Goal: Task Accomplishment & Management: Manage account settings

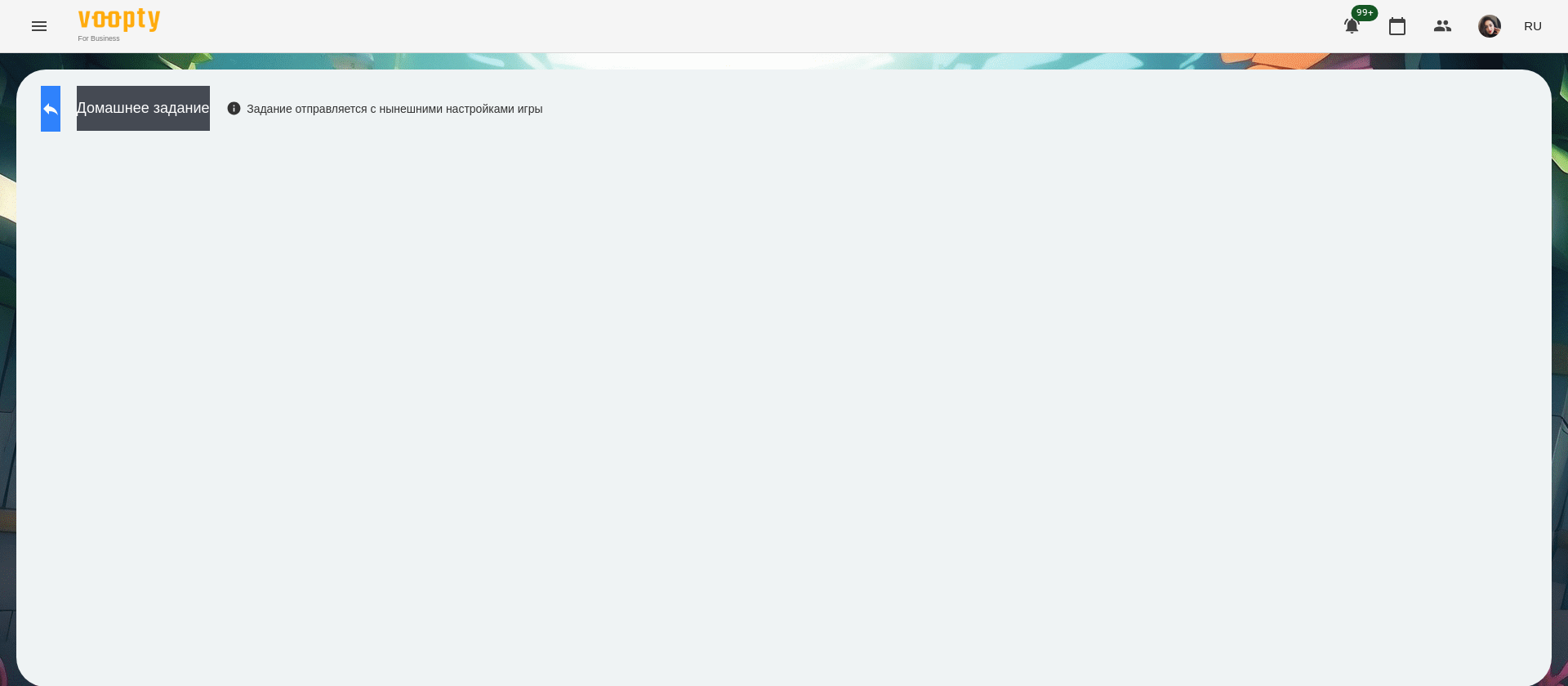
click at [61, 97] on button at bounding box center [50, 109] width 19 height 46
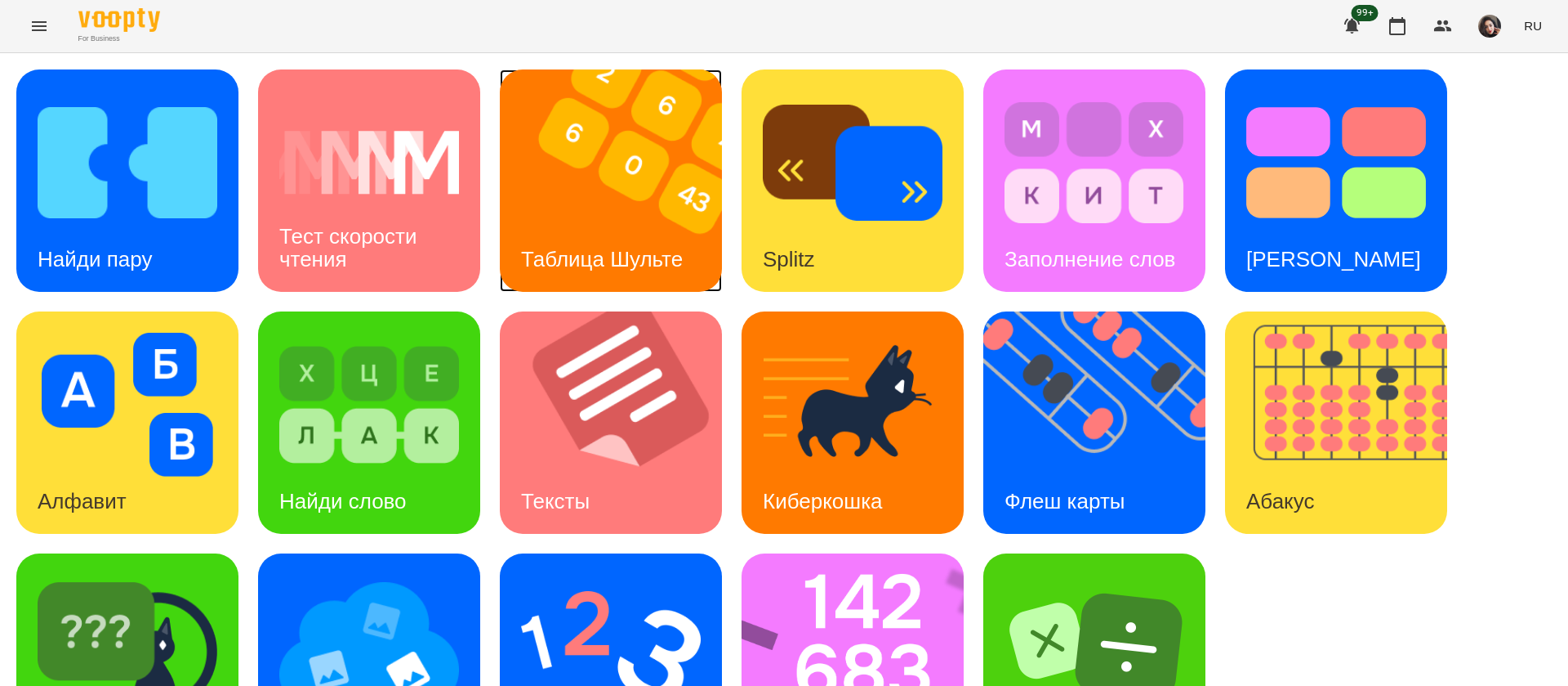
click at [600, 214] on img at bounding box center [621, 180] width 243 height 222
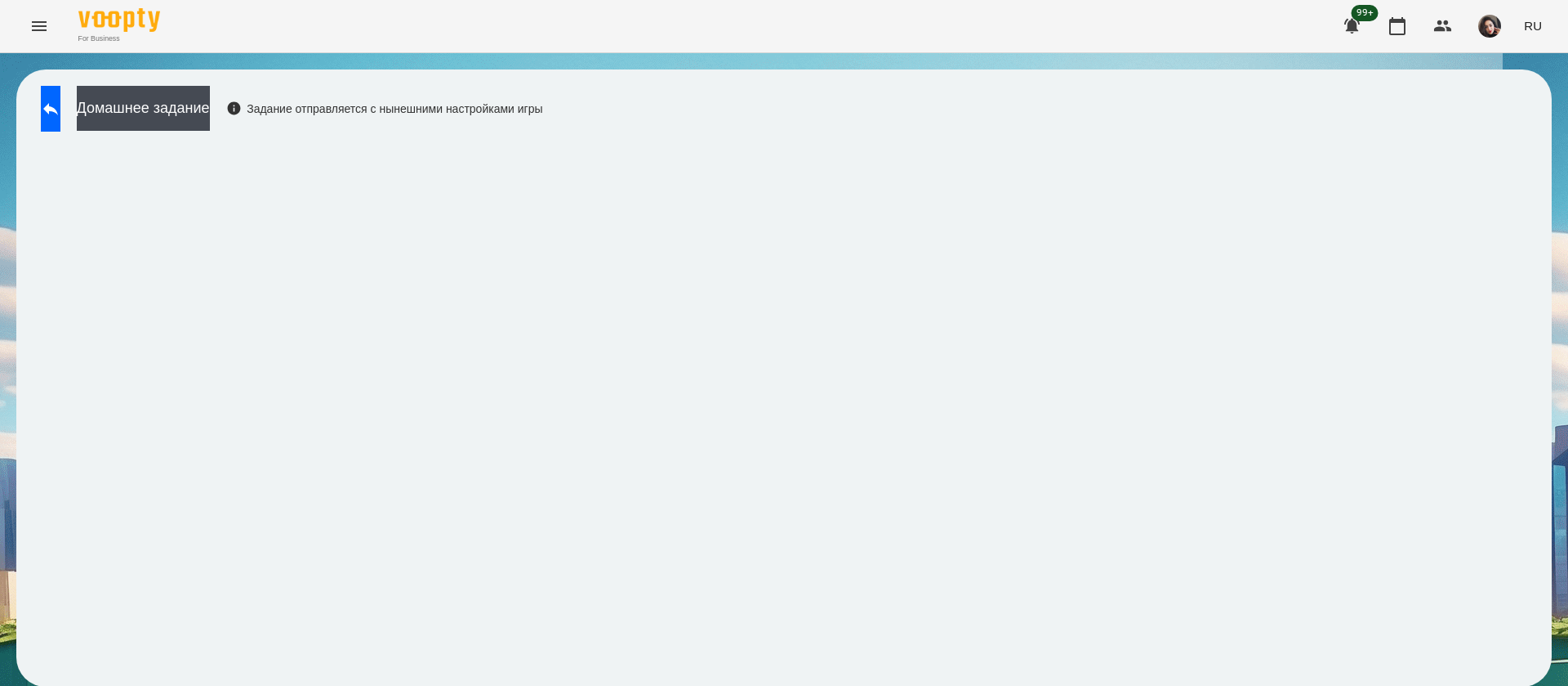
click at [1538, 30] on span "RU" at bounding box center [1533, 26] width 18 height 17
click at [1485, 96] on div "Українська" at bounding box center [1503, 92] width 84 height 29
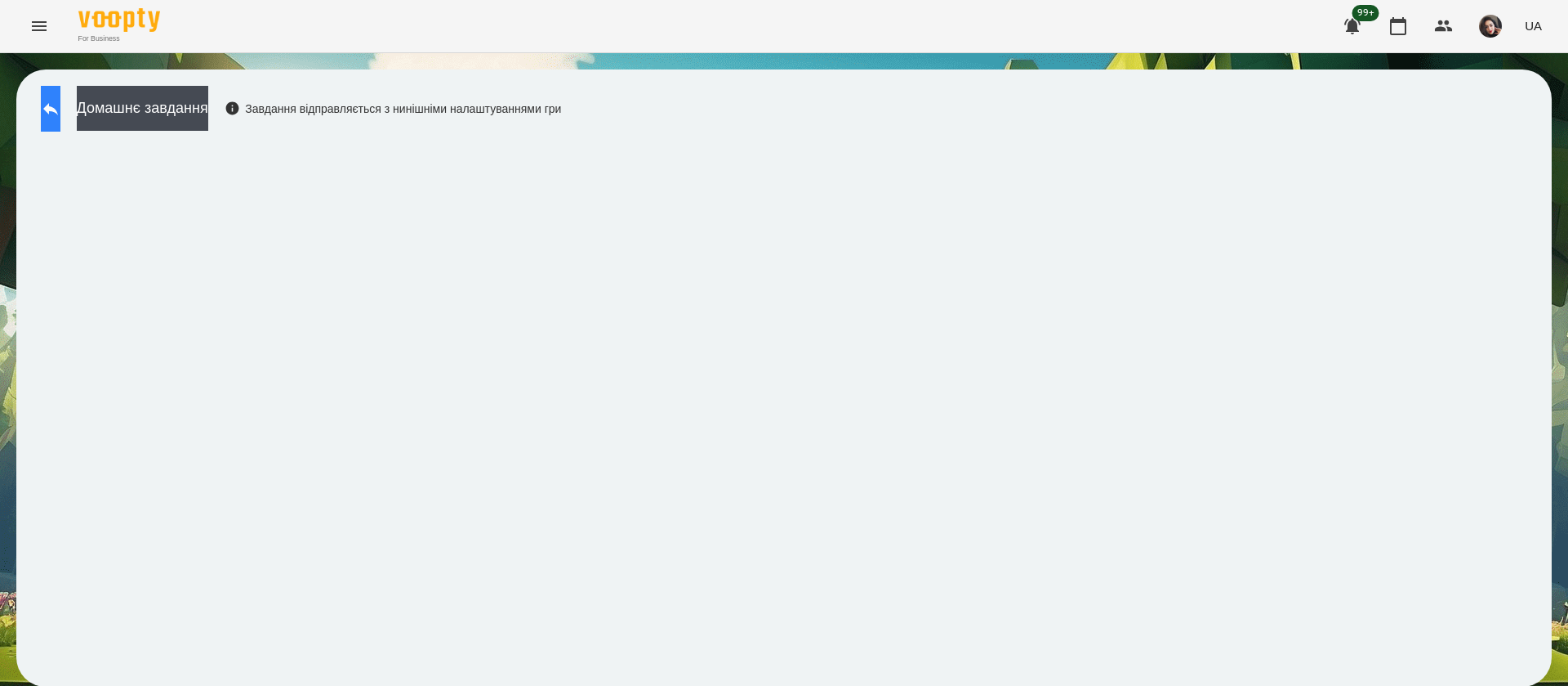
click at [58, 108] on icon at bounding box center [51, 109] width 15 height 12
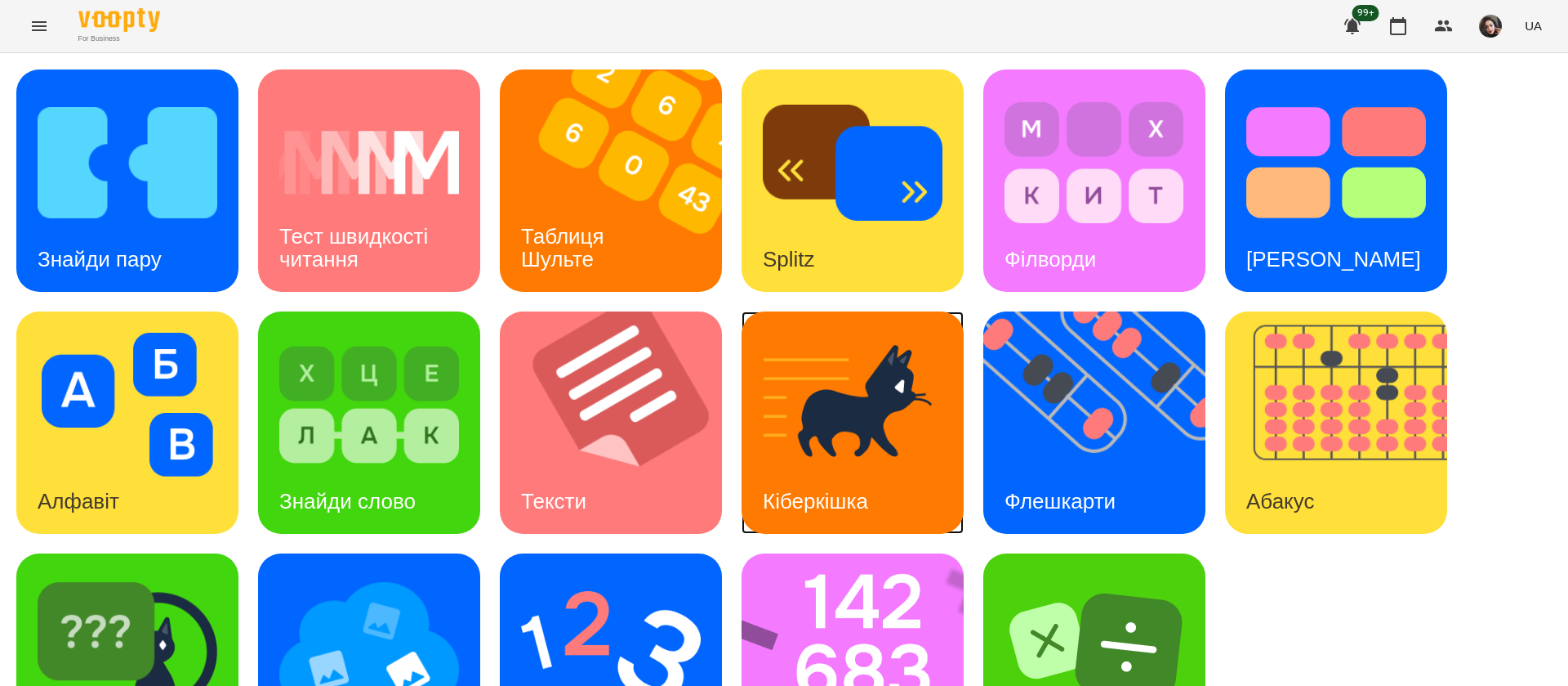
click at [824, 497] on h3 "Кіберкішка" at bounding box center [815, 501] width 105 height 25
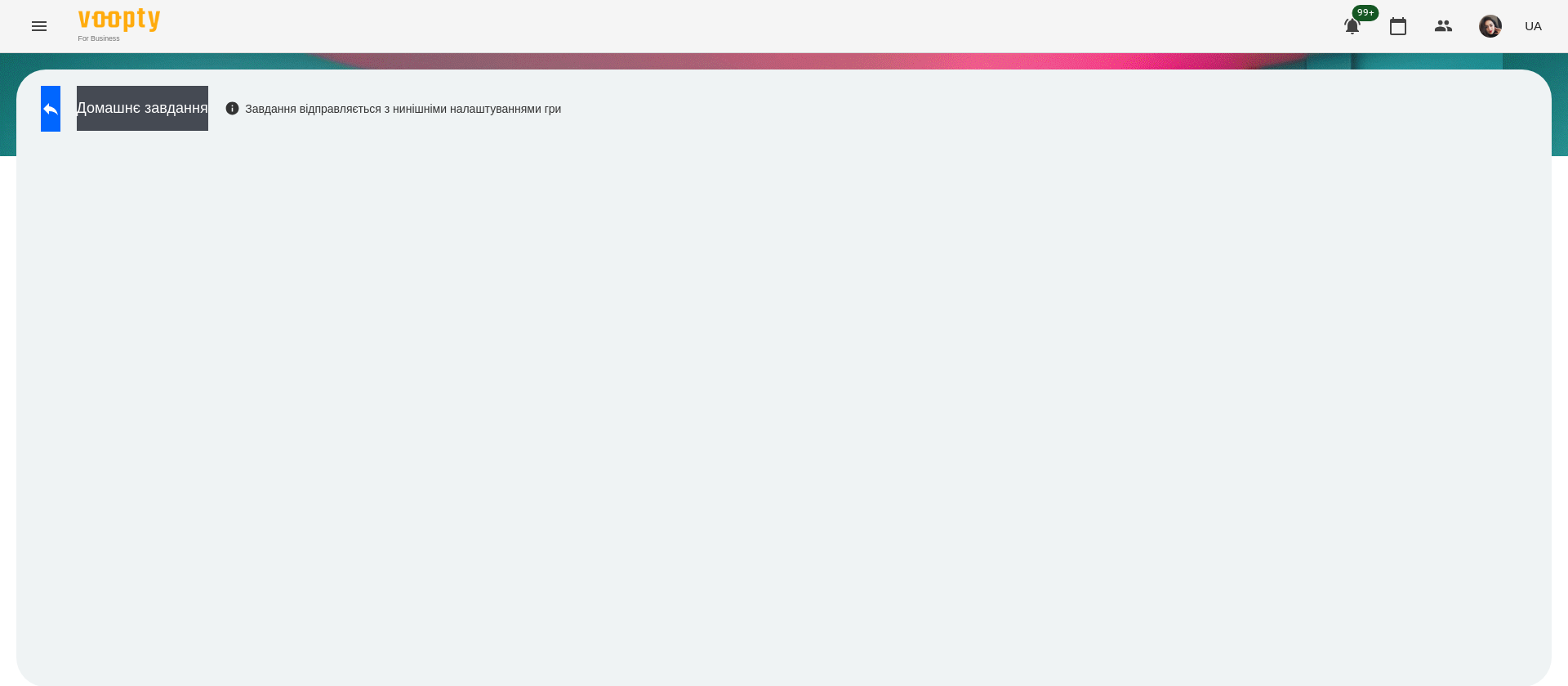
scroll to position [1, 0]
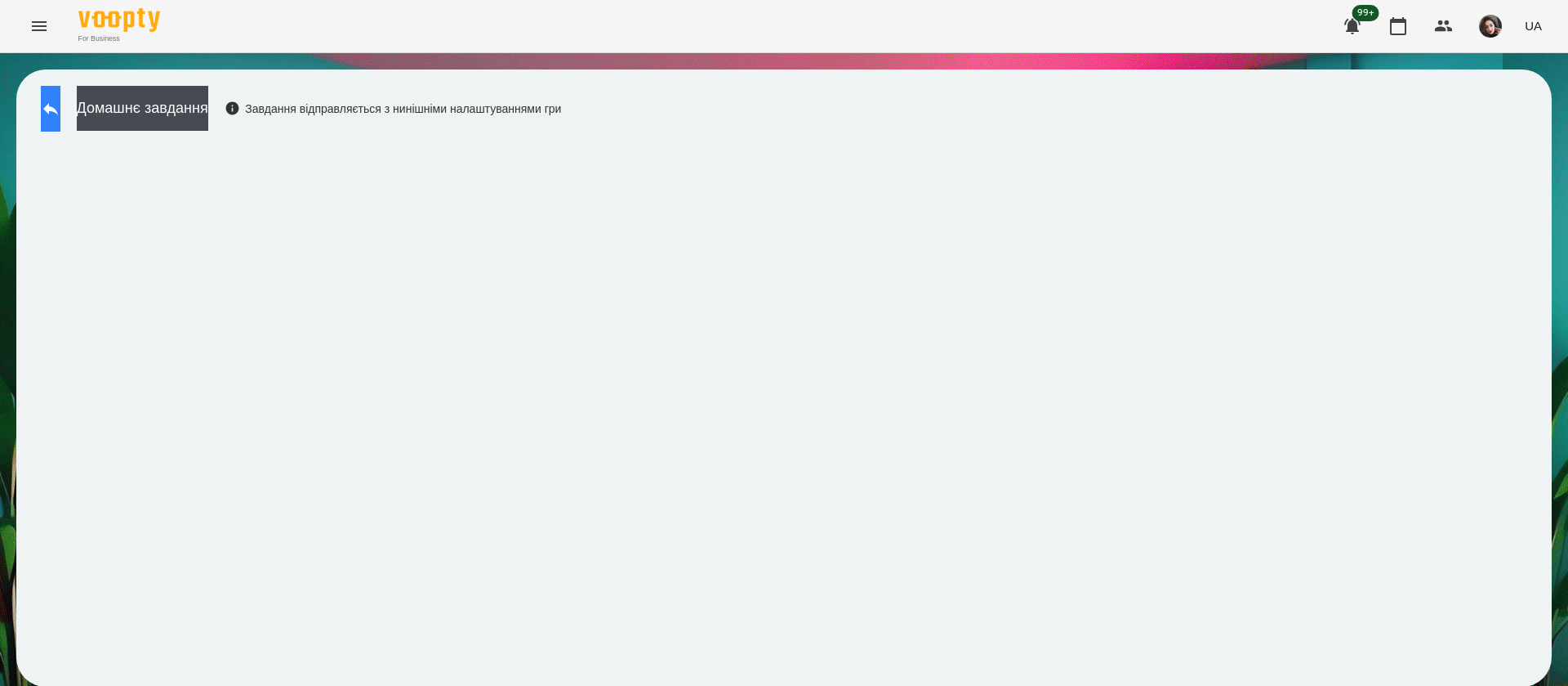
click at [61, 111] on icon at bounding box center [50, 108] width 19 height 19
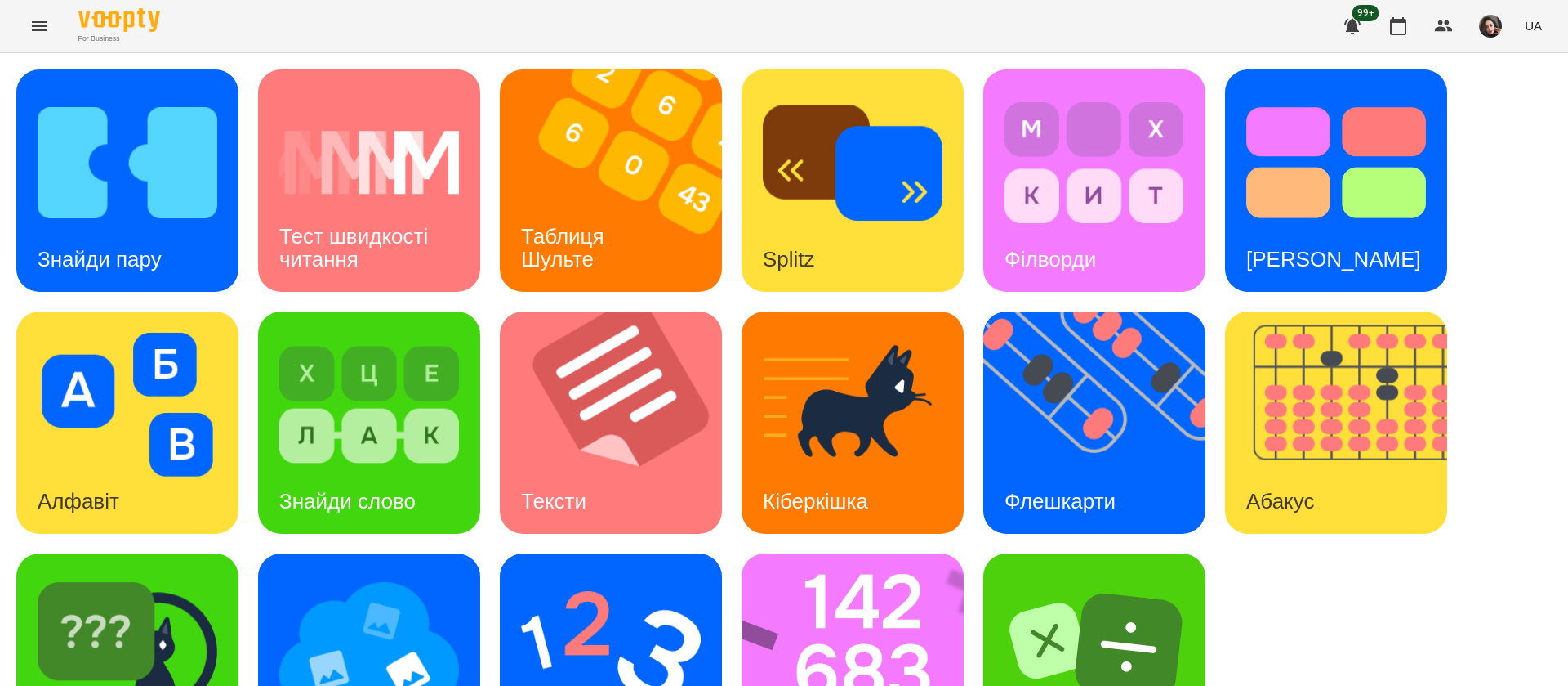
scroll to position [106, 0]
click at [189, 591] on img at bounding box center [127, 646] width 179 height 144
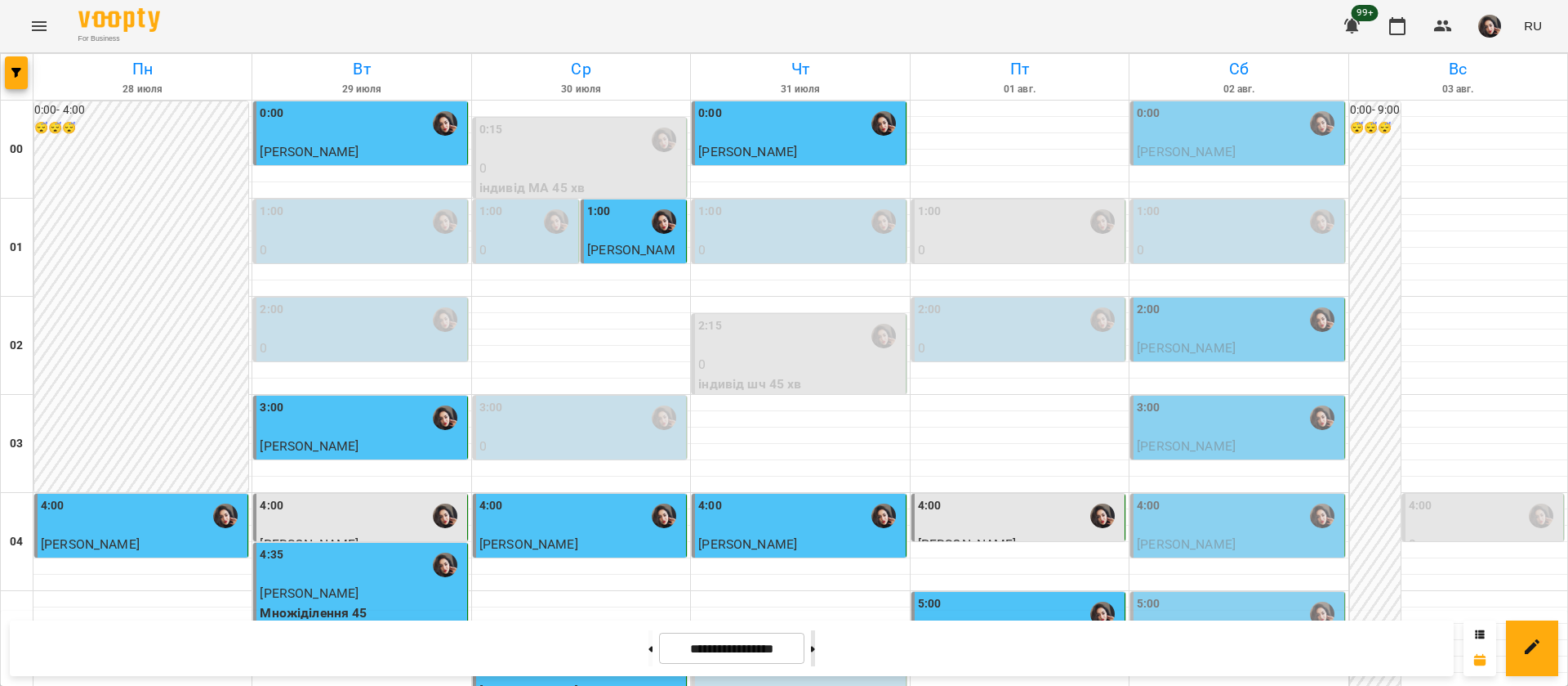
click at [815, 649] on button at bounding box center [813, 647] width 4 height 36
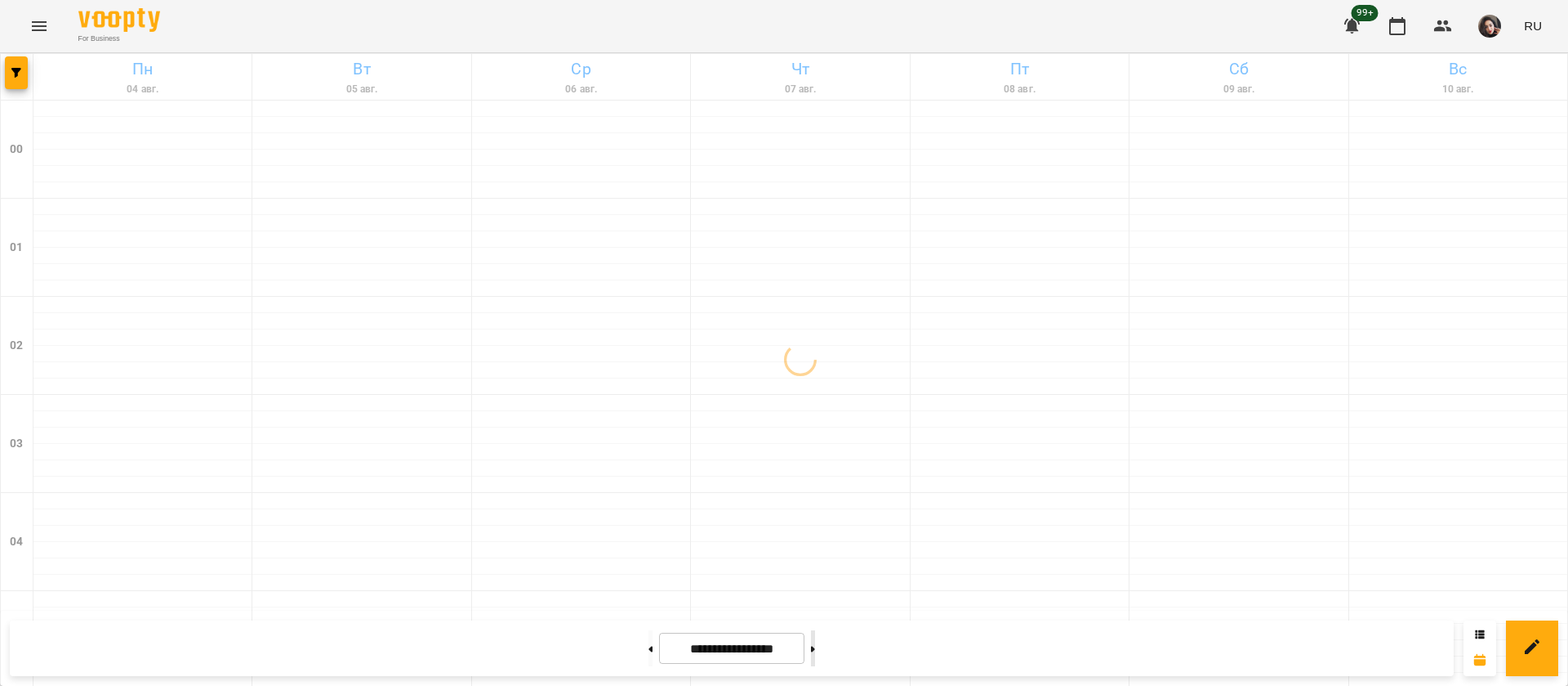
click at [815, 649] on button at bounding box center [813, 647] width 4 height 36
type input "**********"
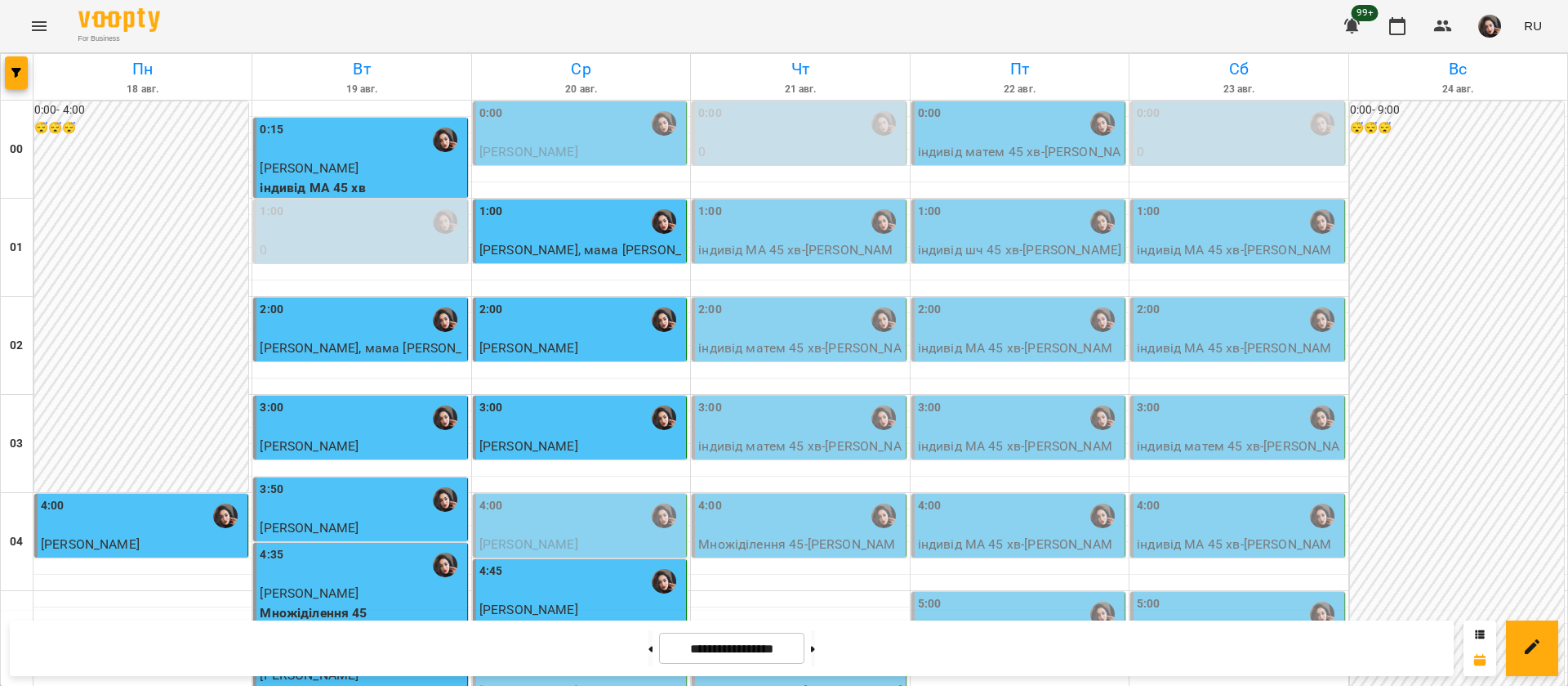
click at [39, 23] on icon "Menu" at bounding box center [39, 26] width 19 height 19
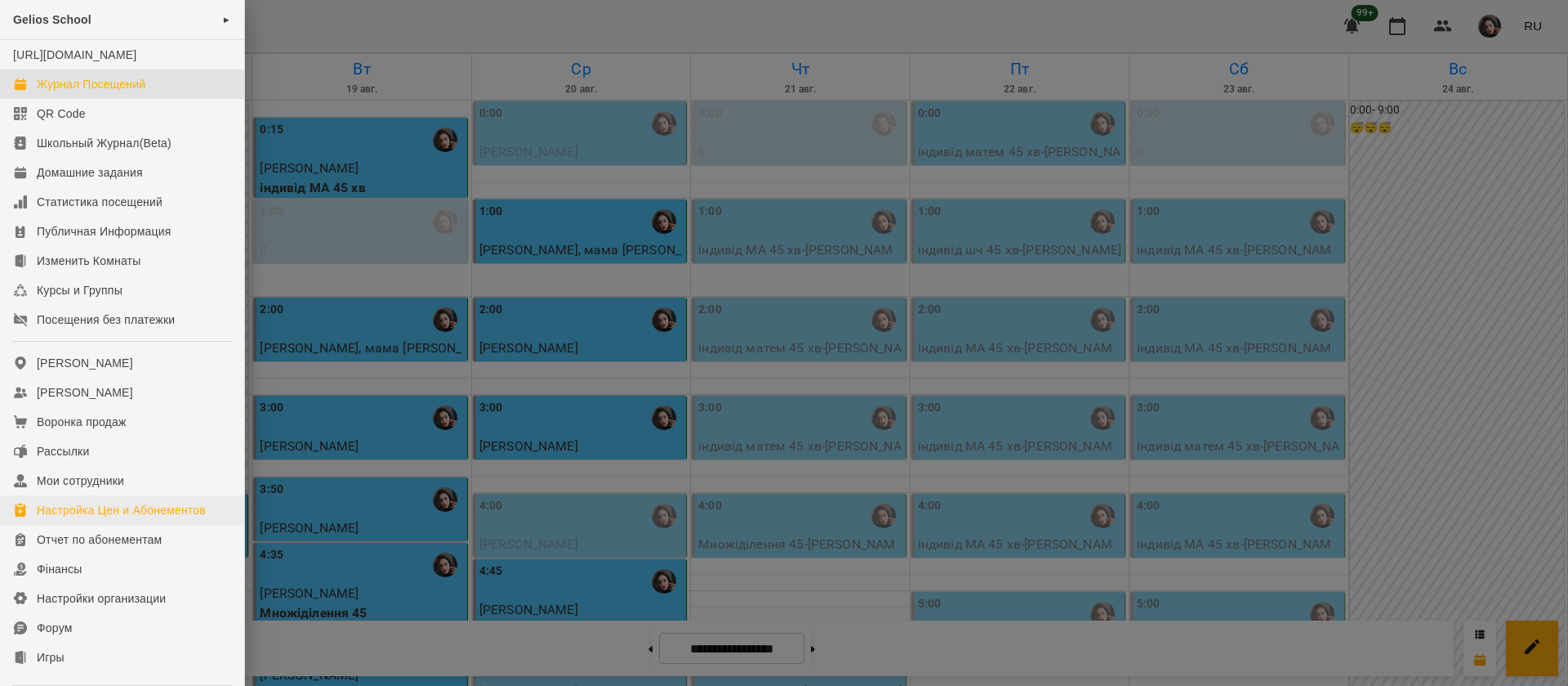
scroll to position [170, 0]
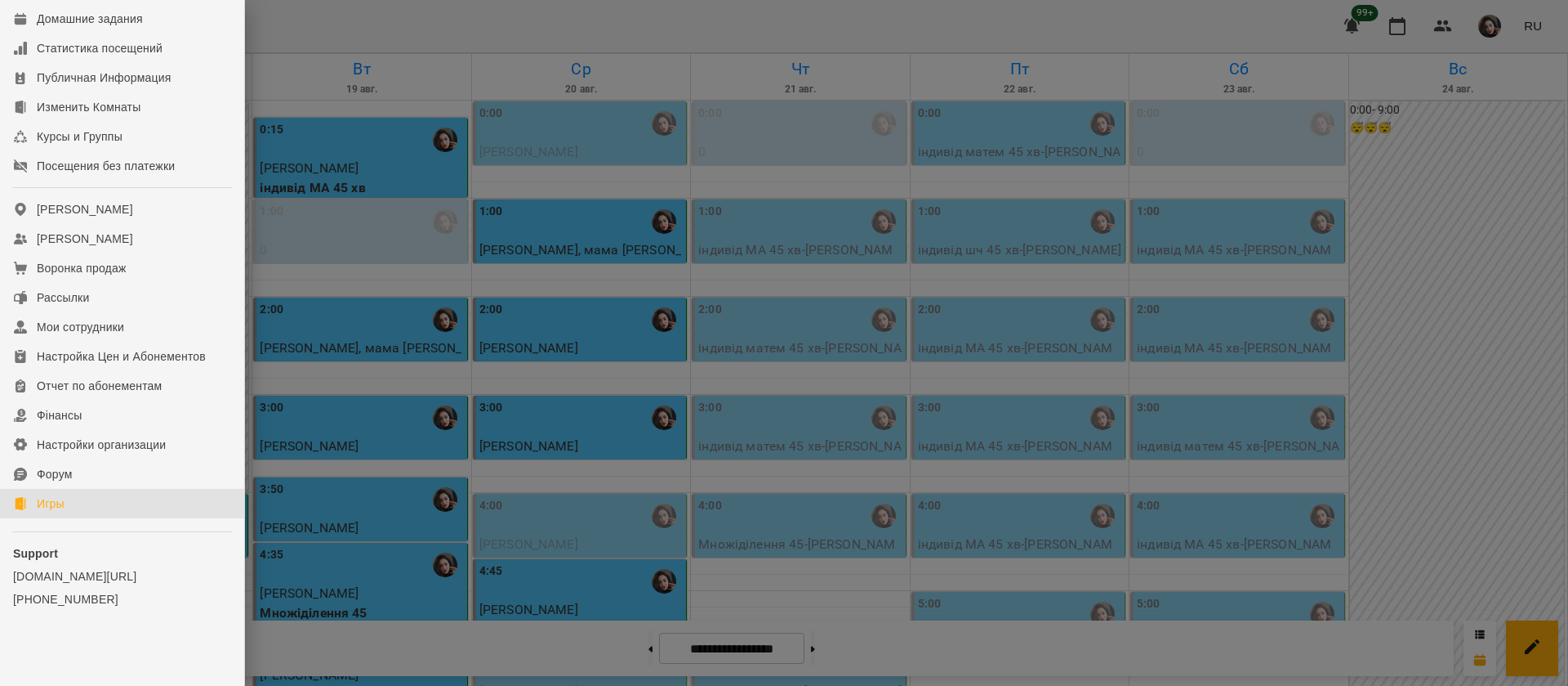
click at [46, 495] on div "Игры" at bounding box center [51, 504] width 28 height 17
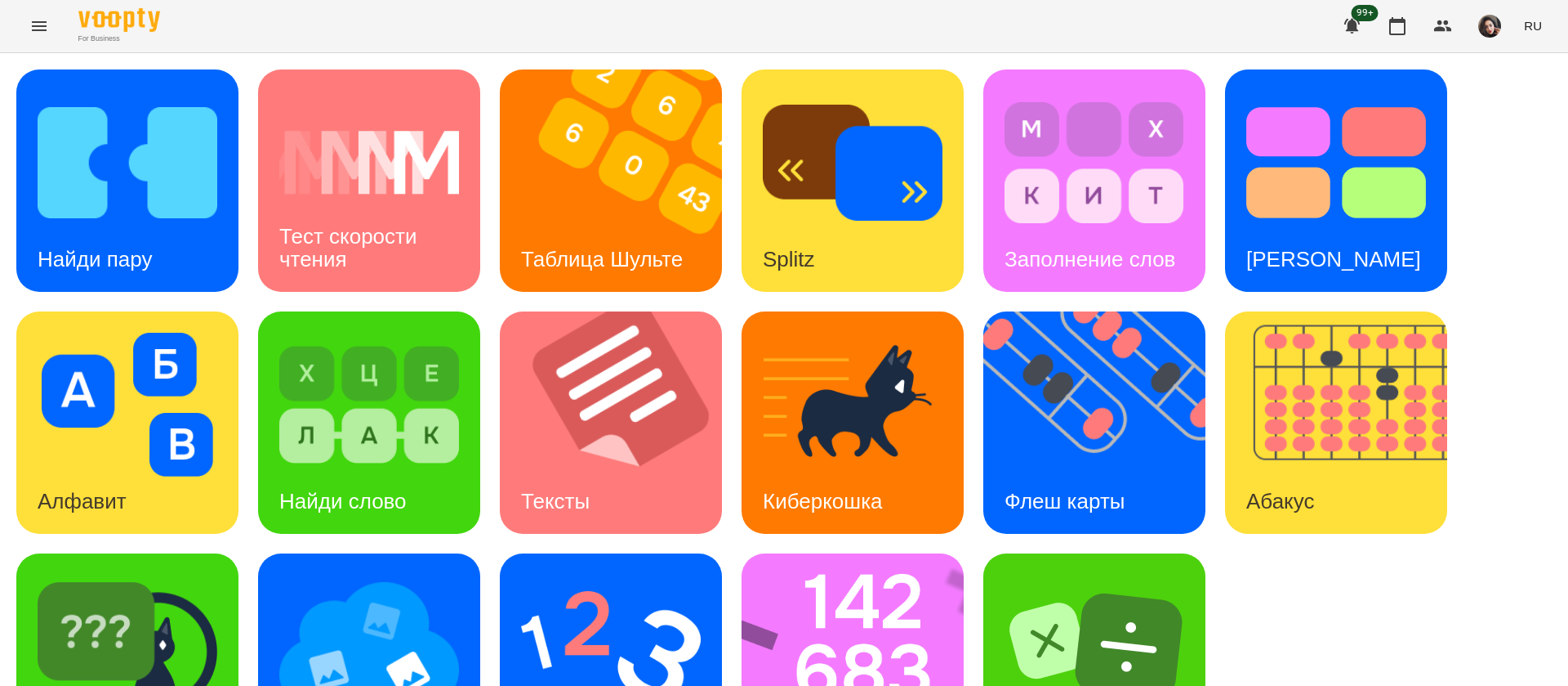
click at [1533, 33] on span "RU" at bounding box center [1533, 26] width 18 height 17
click at [1511, 99] on div "Українська" at bounding box center [1503, 92] width 84 height 29
click at [87, 215] on img at bounding box center [127, 163] width 179 height 144
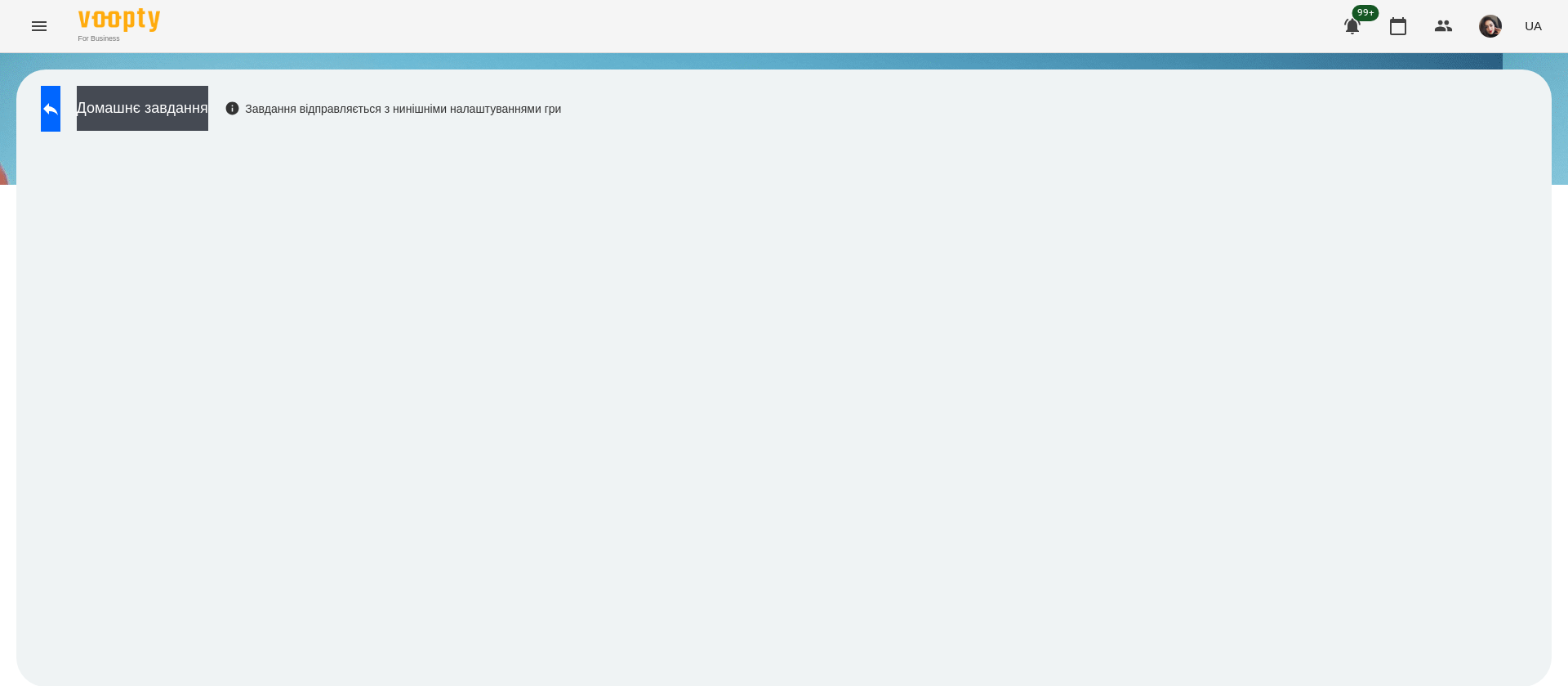
scroll to position [1, 0]
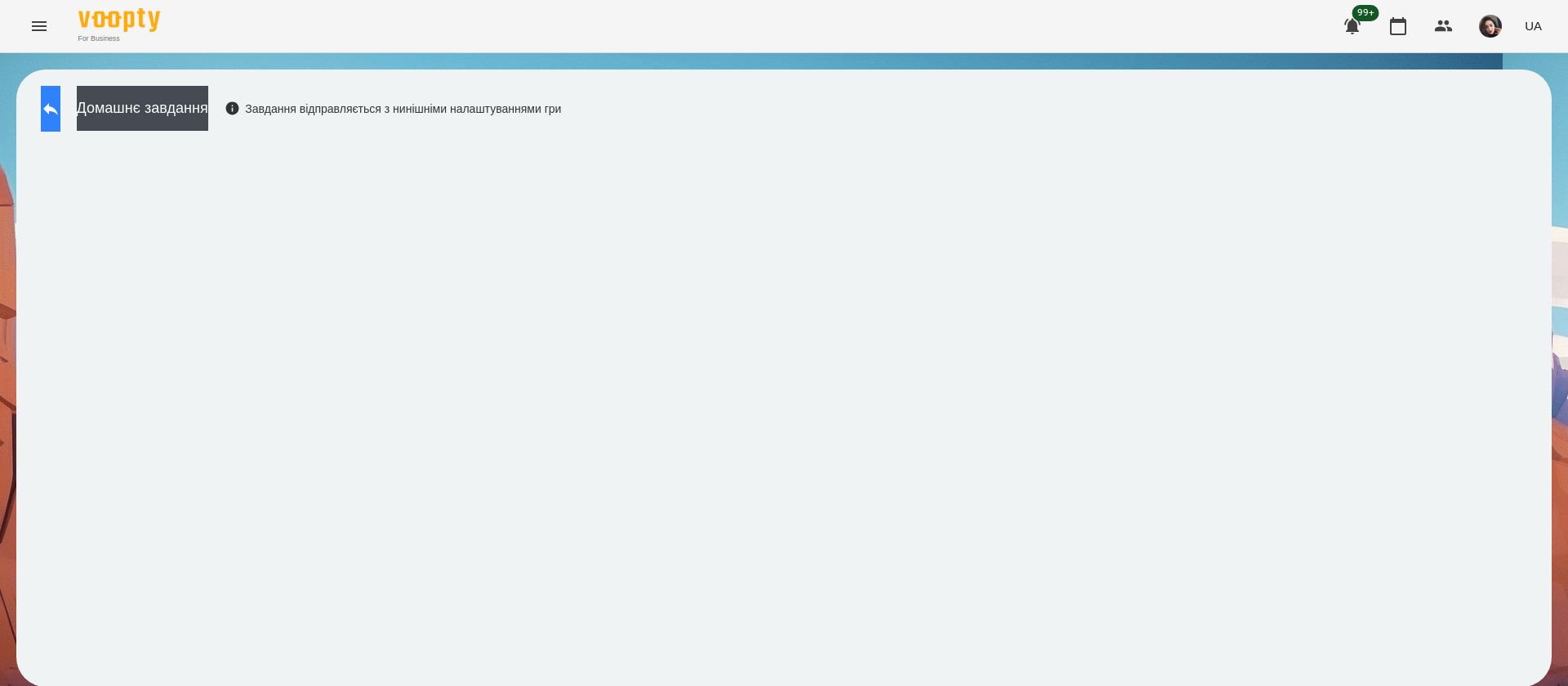
click at [61, 114] on icon at bounding box center [50, 108] width 19 height 19
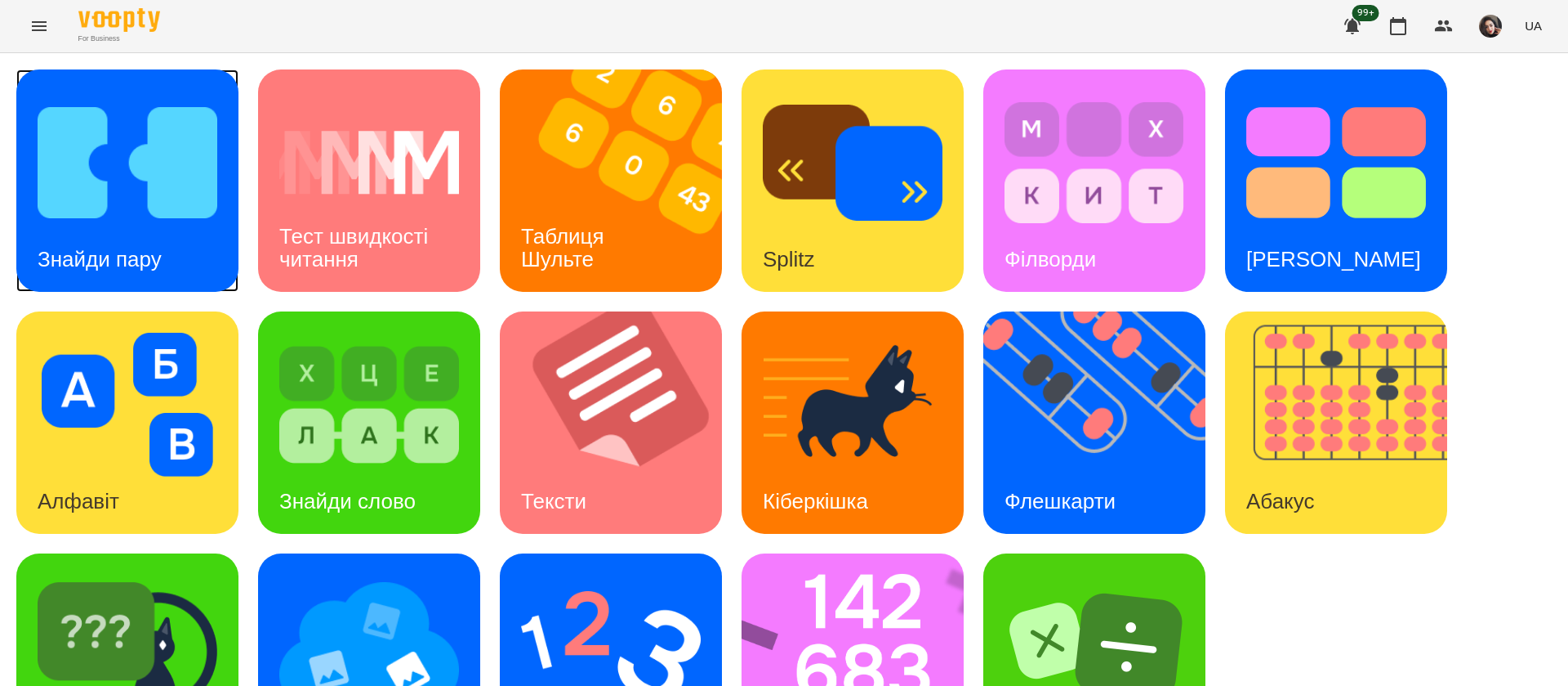
click at [134, 260] on h3 "Знайди пару" at bounding box center [99, 259] width 124 height 25
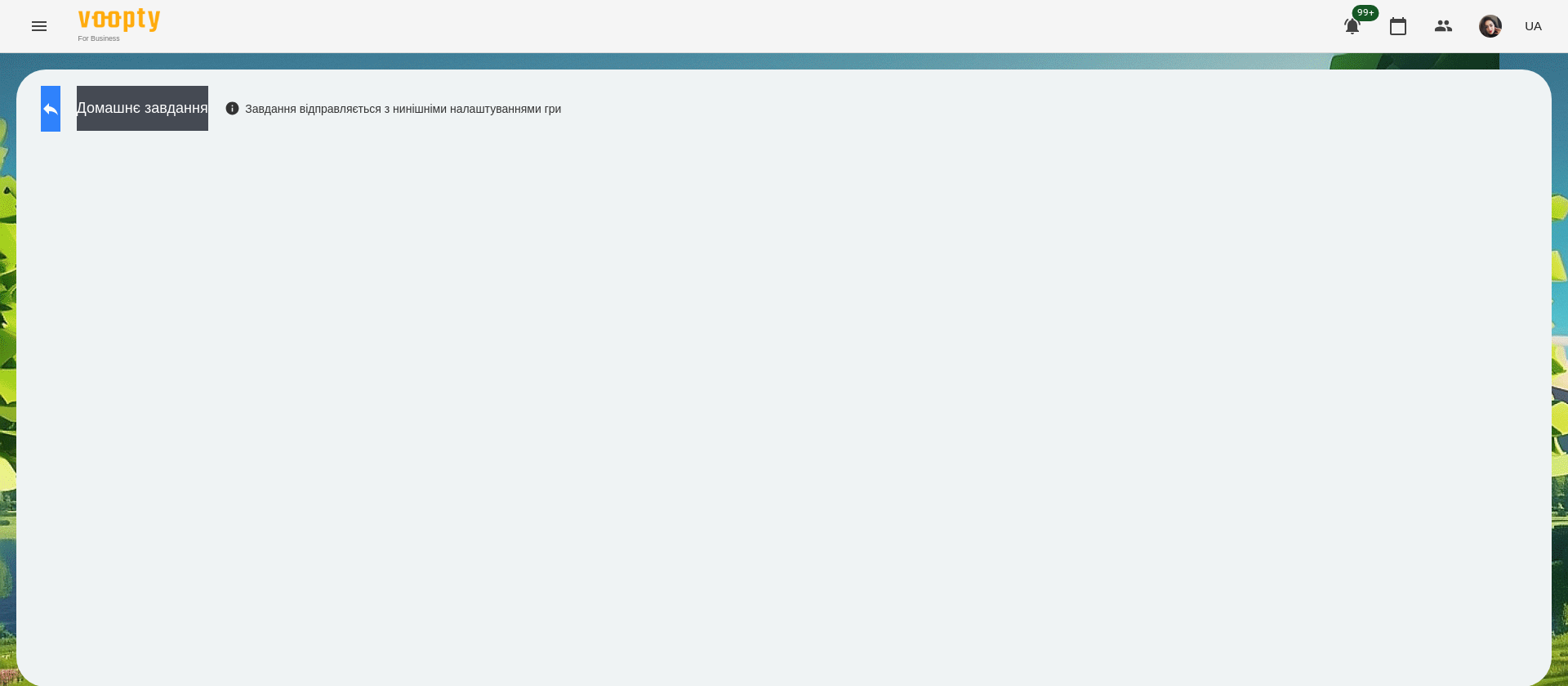
click at [58, 110] on icon at bounding box center [51, 109] width 15 height 12
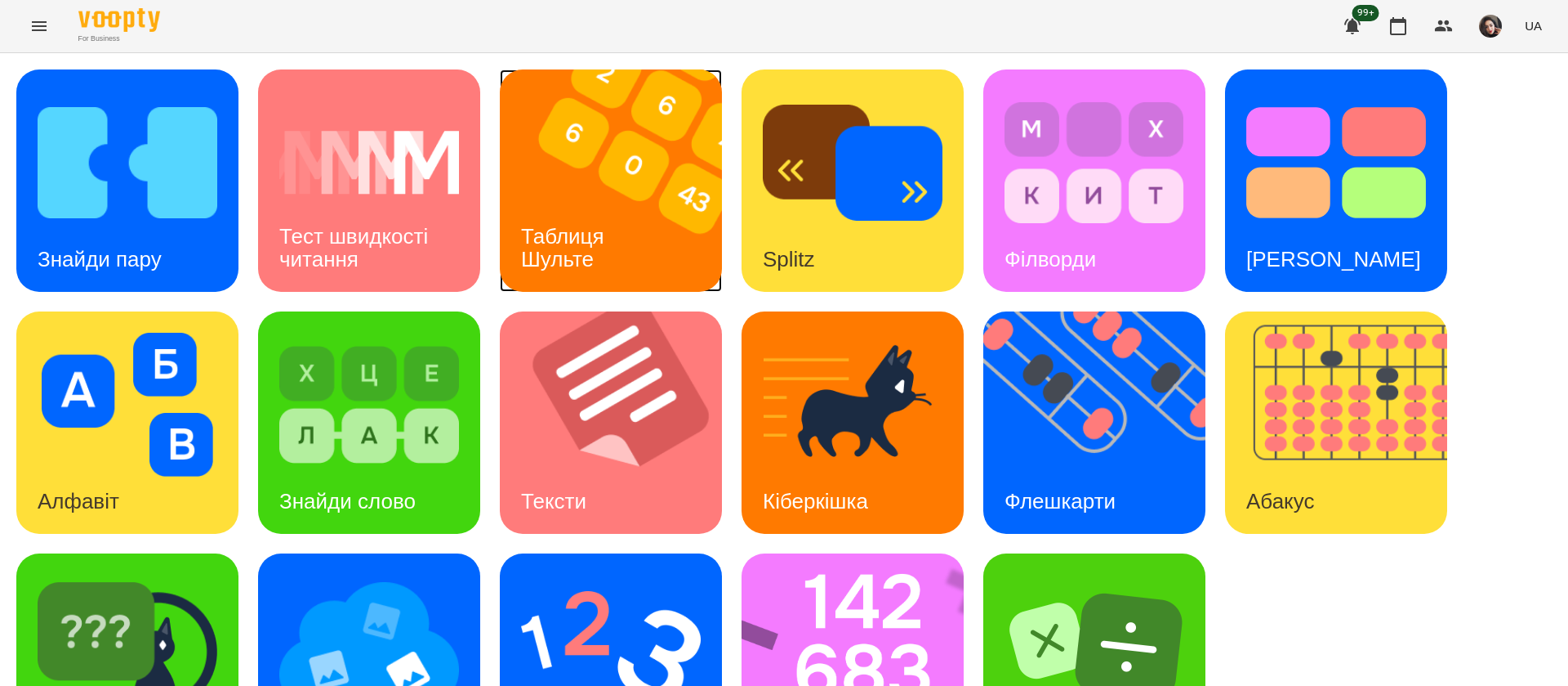
click at [611, 249] on div "Таблиця Шульте" at bounding box center [565, 248] width 132 height 87
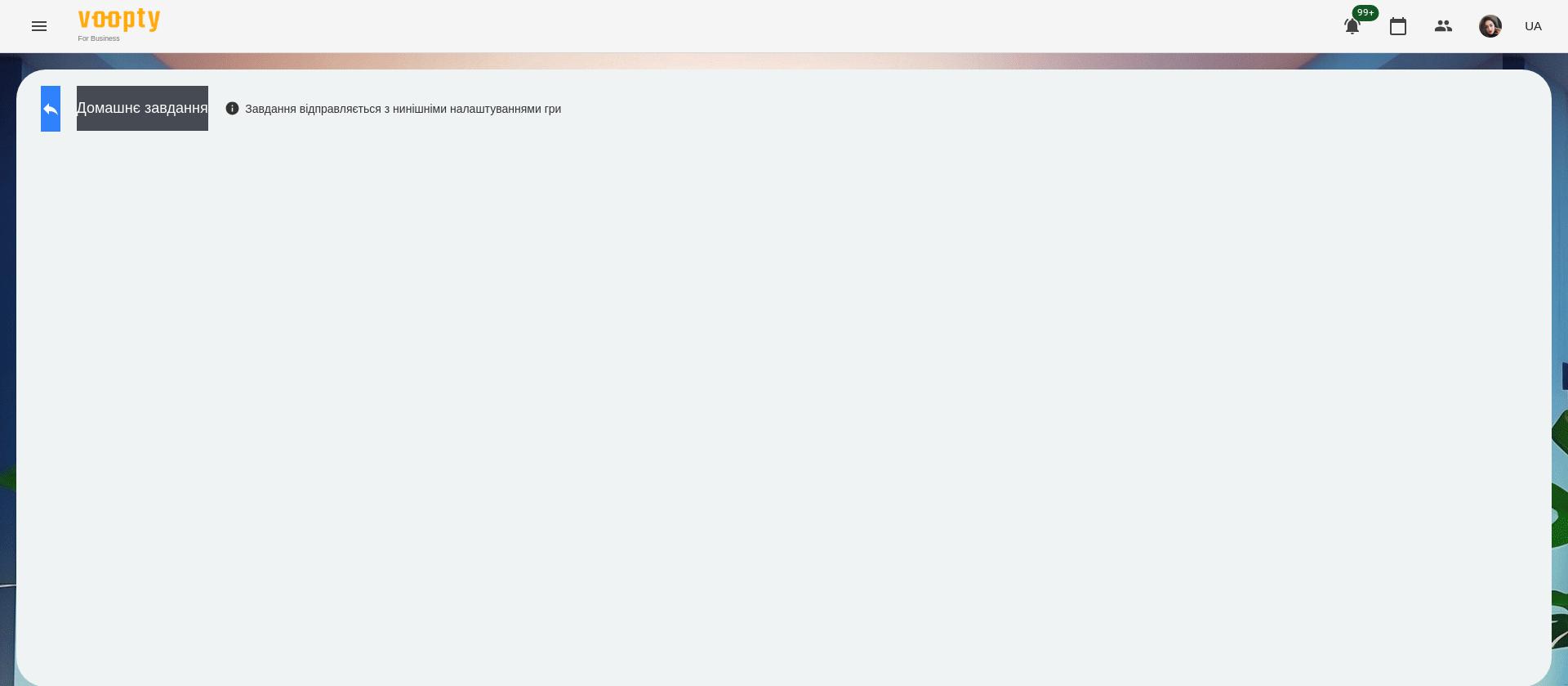
click at [47, 99] on button at bounding box center [50, 109] width 19 height 46
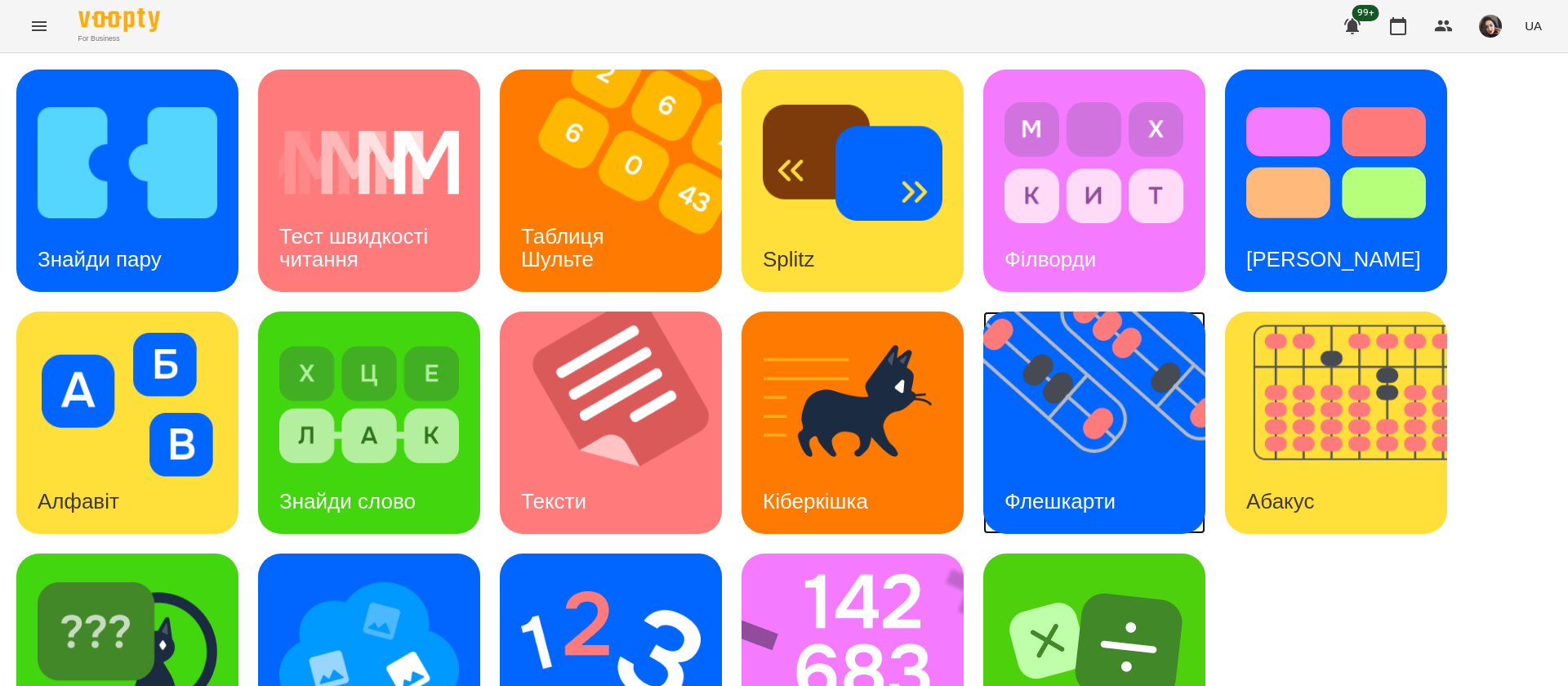
click at [1107, 428] on img at bounding box center [1105, 422] width 243 height 222
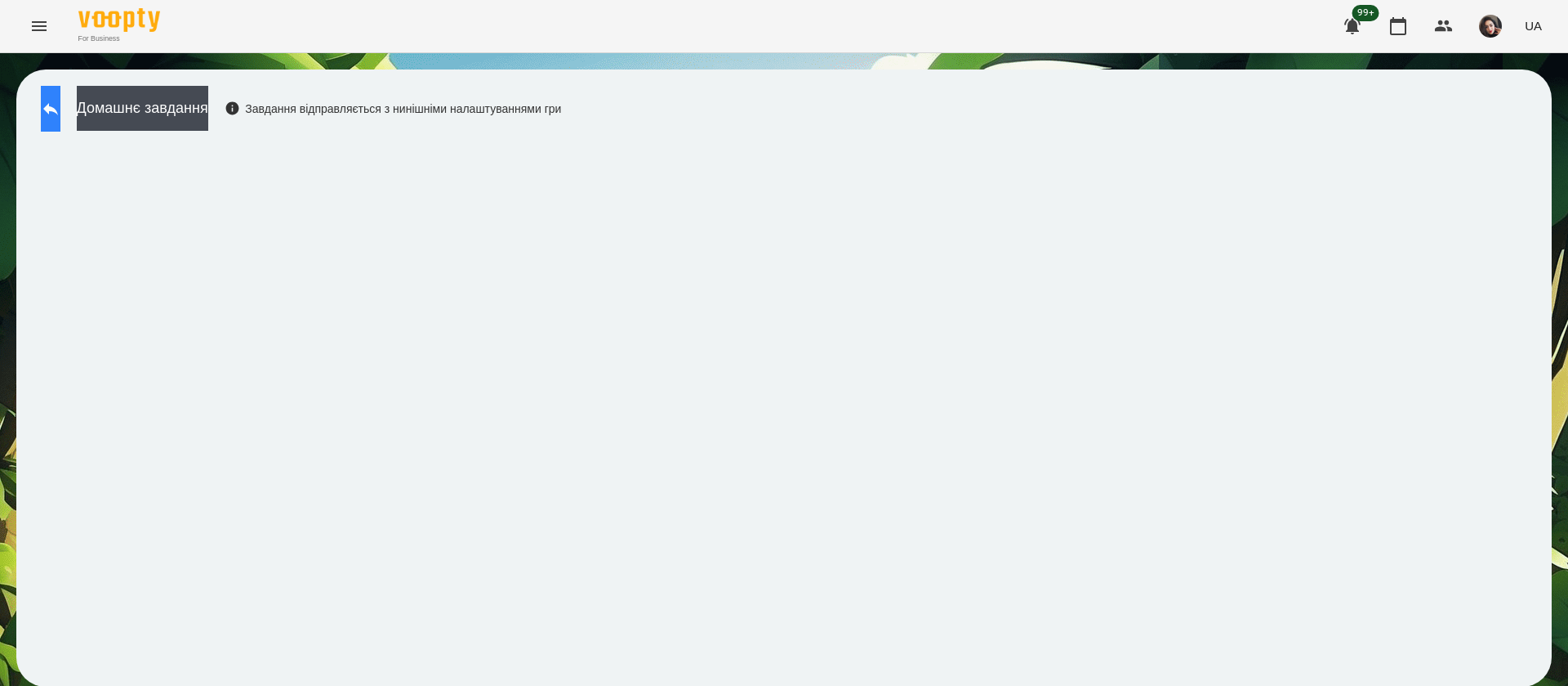
click at [61, 104] on button at bounding box center [50, 109] width 19 height 46
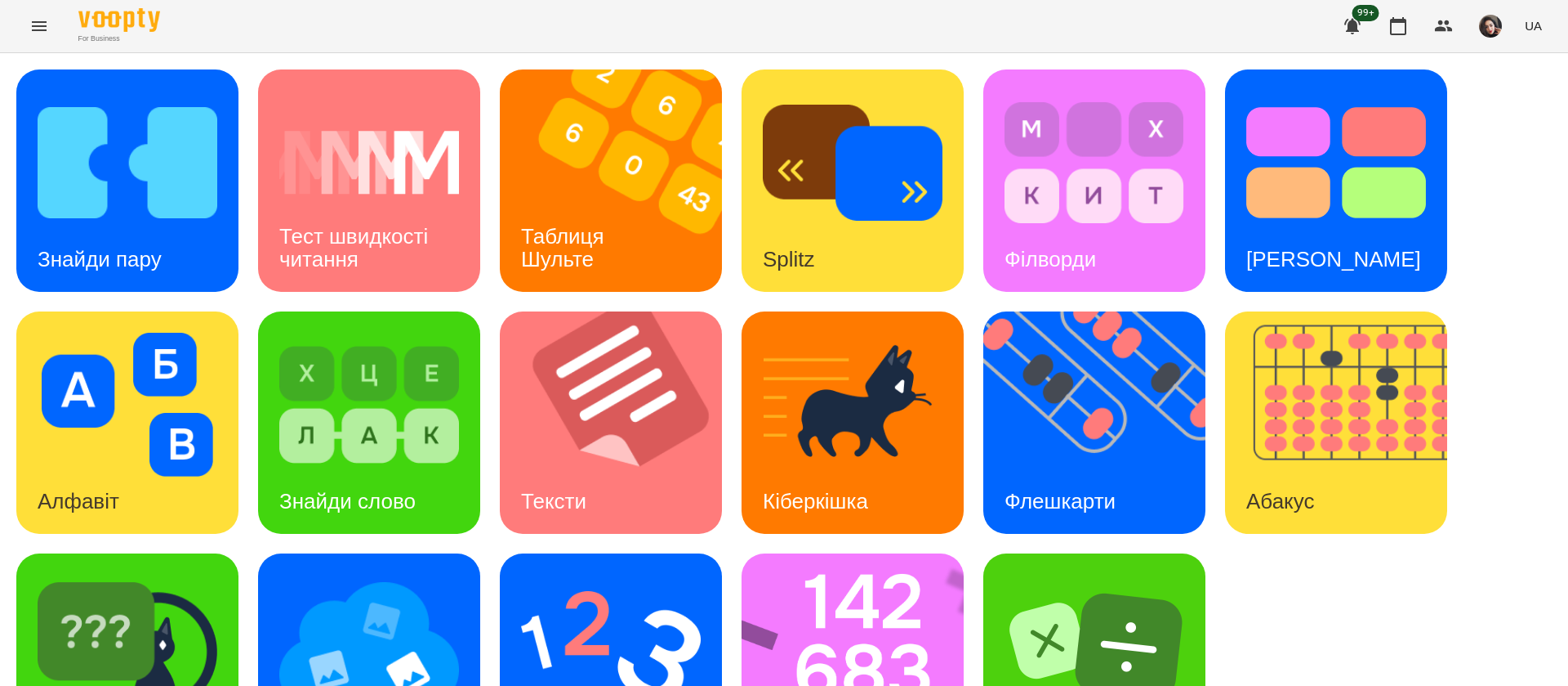
scroll to position [106, 0]
click at [854, 553] on img at bounding box center [863, 664] width 243 height 222
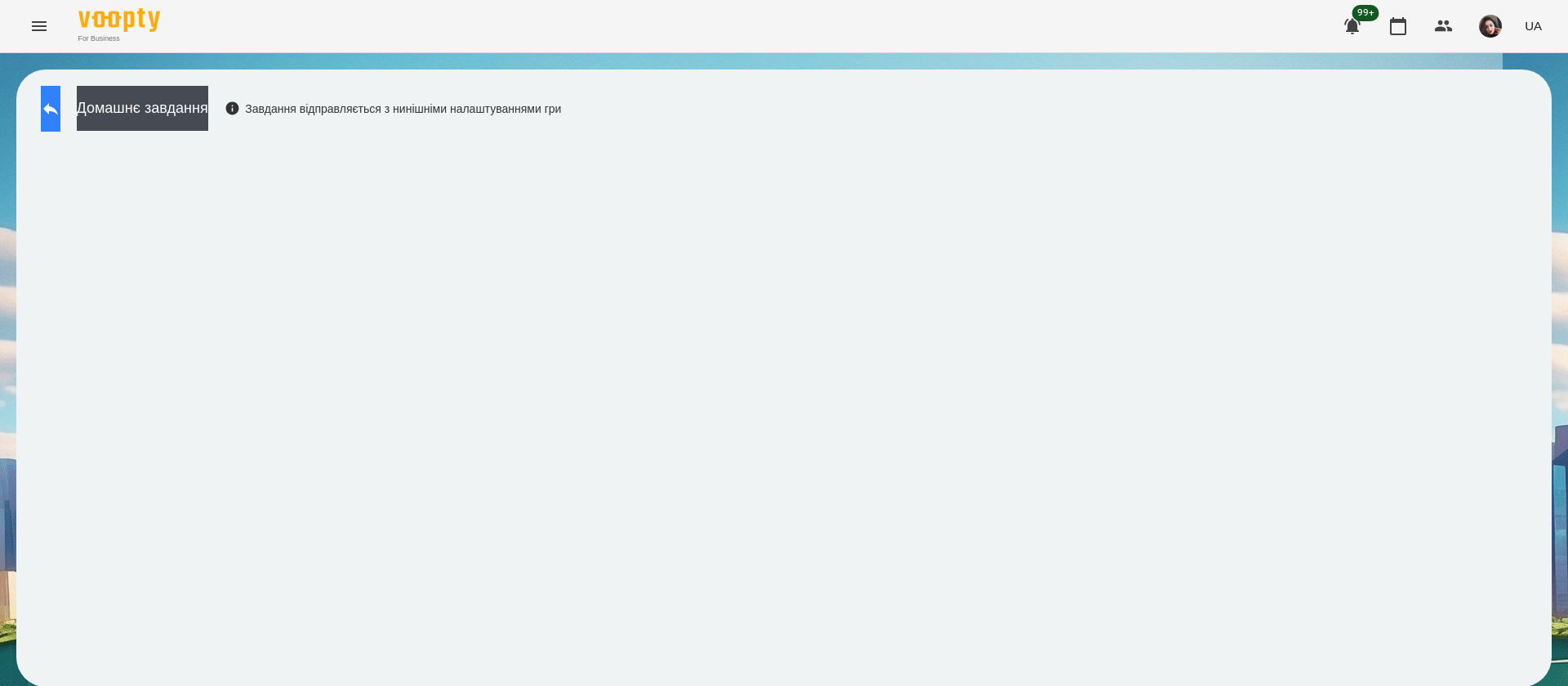
click at [61, 114] on icon at bounding box center [50, 108] width 19 height 19
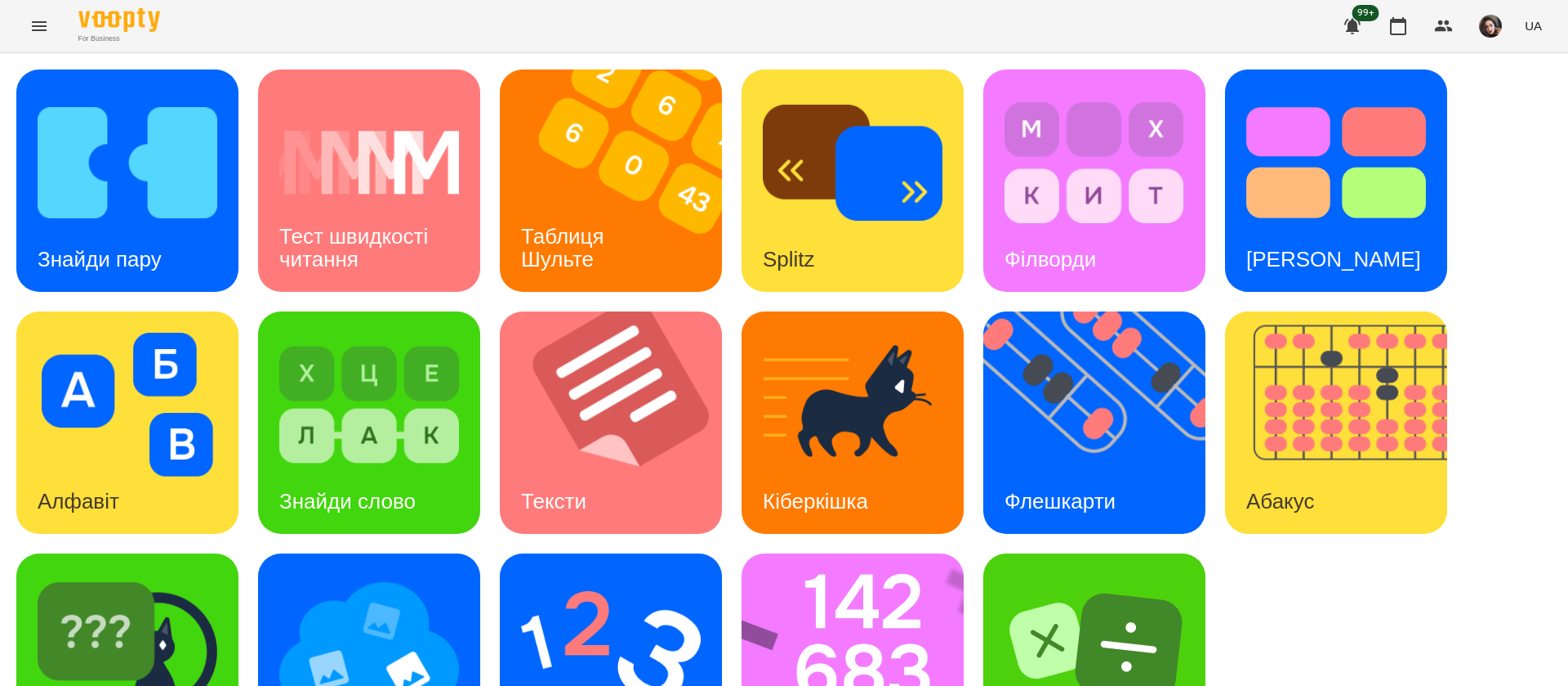
scroll to position [106, 0]
click at [391, 575] on img at bounding box center [369, 646] width 179 height 144
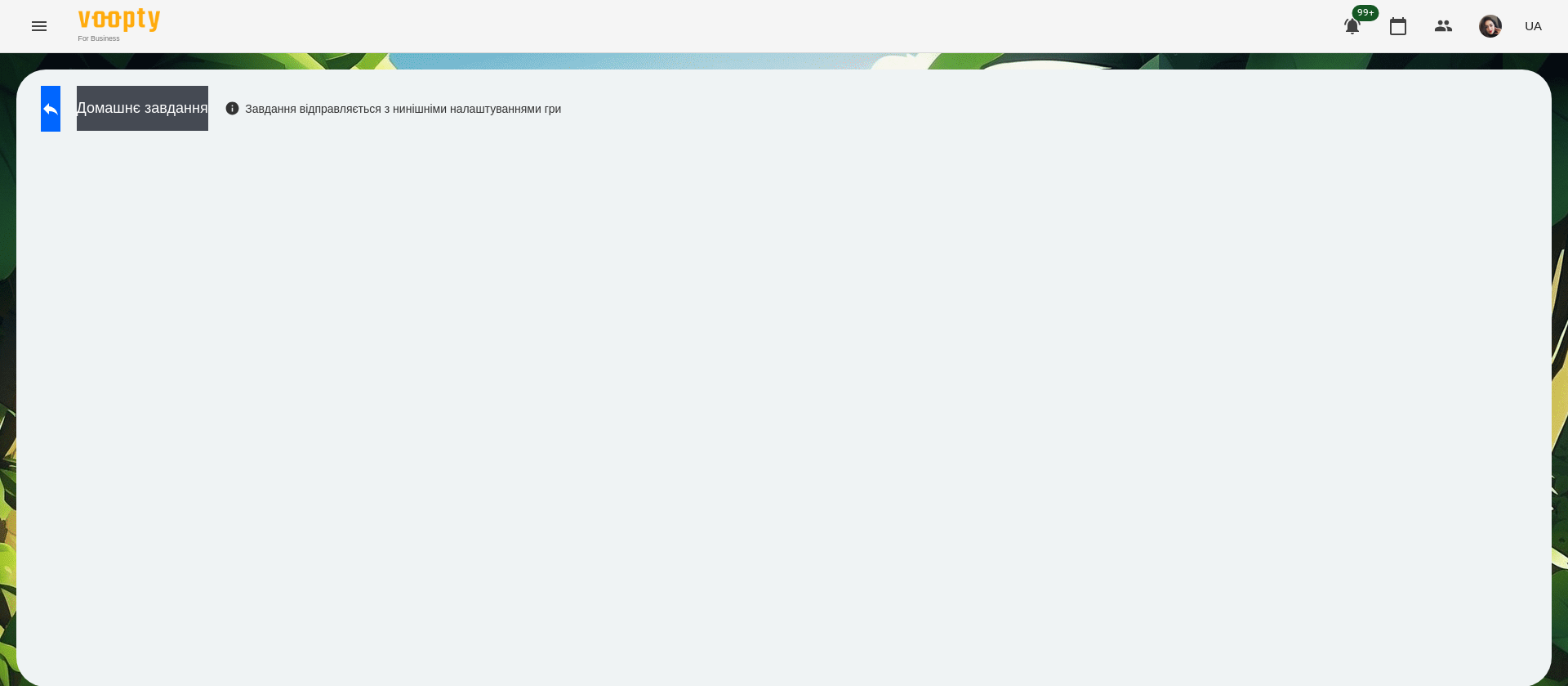
click at [856, 87] on div "Домашнє завдання Завдання відправляється з нинішніми налаштуваннями гри" at bounding box center [784, 378] width 1536 height 617
click at [57, 110] on icon at bounding box center [50, 108] width 19 height 19
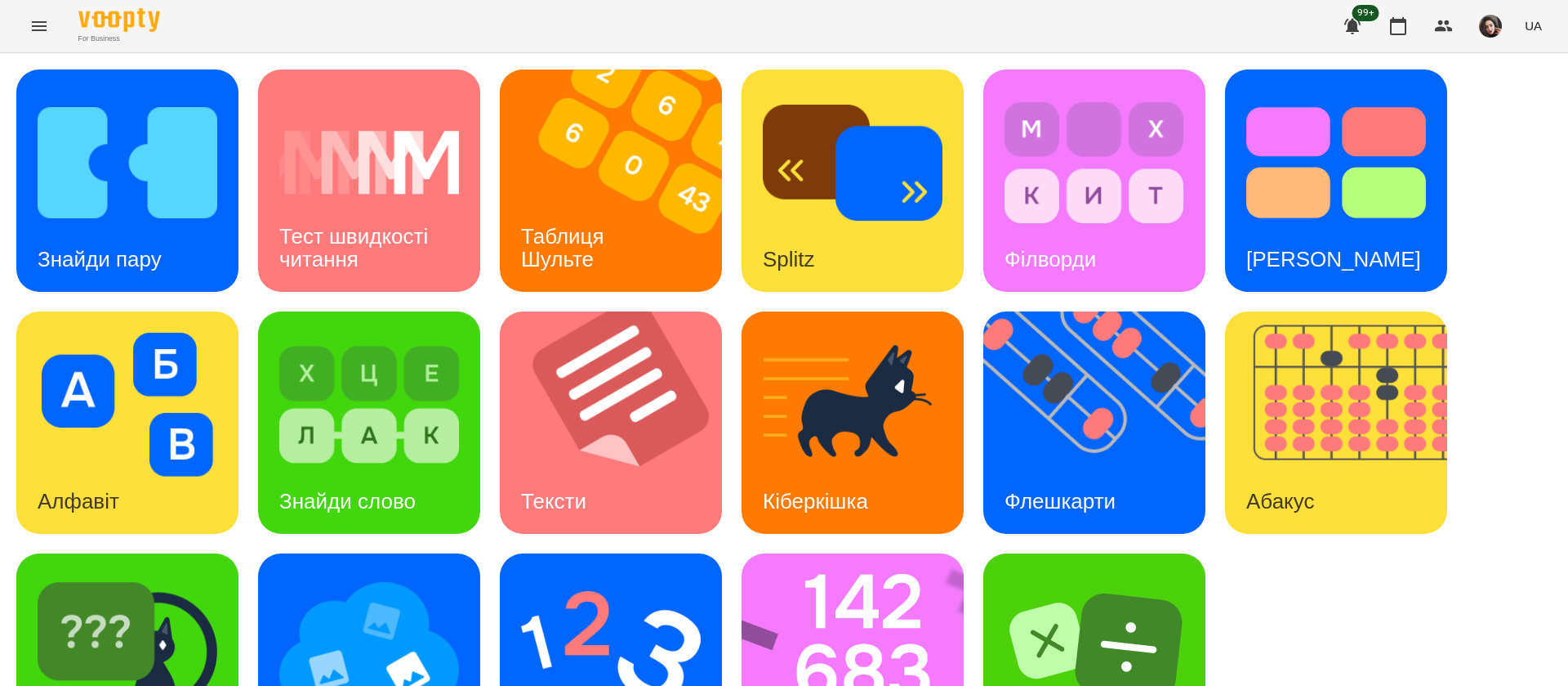
scroll to position [106, 0]
click at [575, 575] on img at bounding box center [610, 646] width 179 height 144
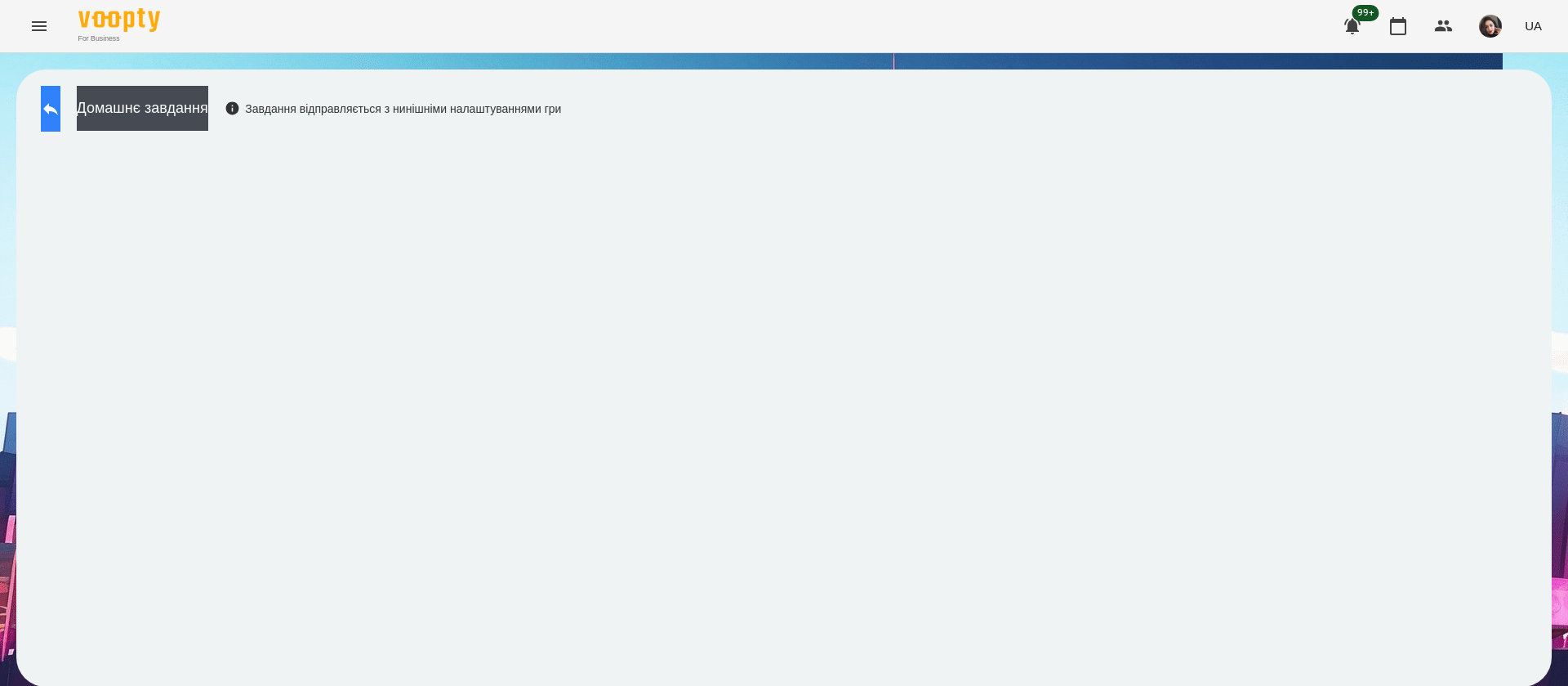
click at [58, 128] on button at bounding box center [50, 109] width 19 height 46
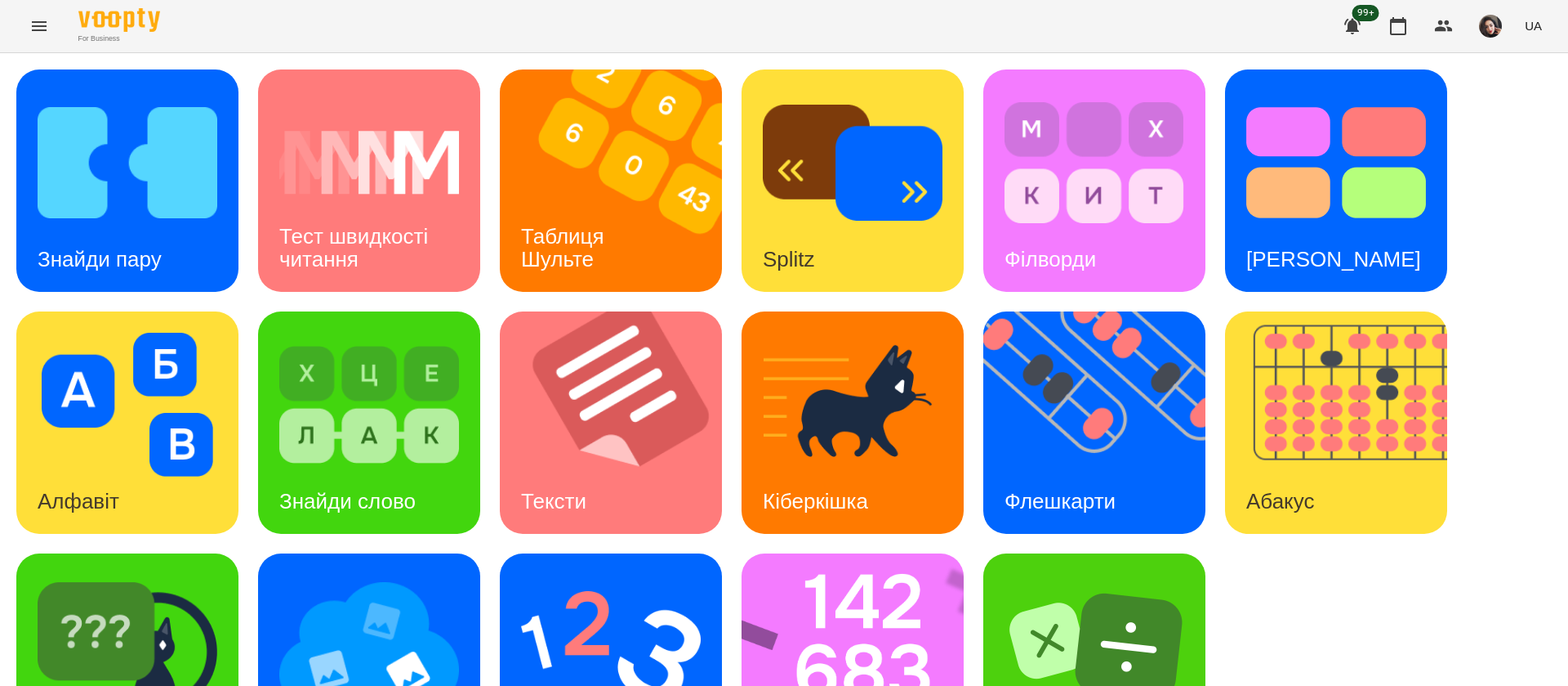
scroll to position [106, 0]
click at [215, 575] on img at bounding box center [127, 646] width 179 height 144
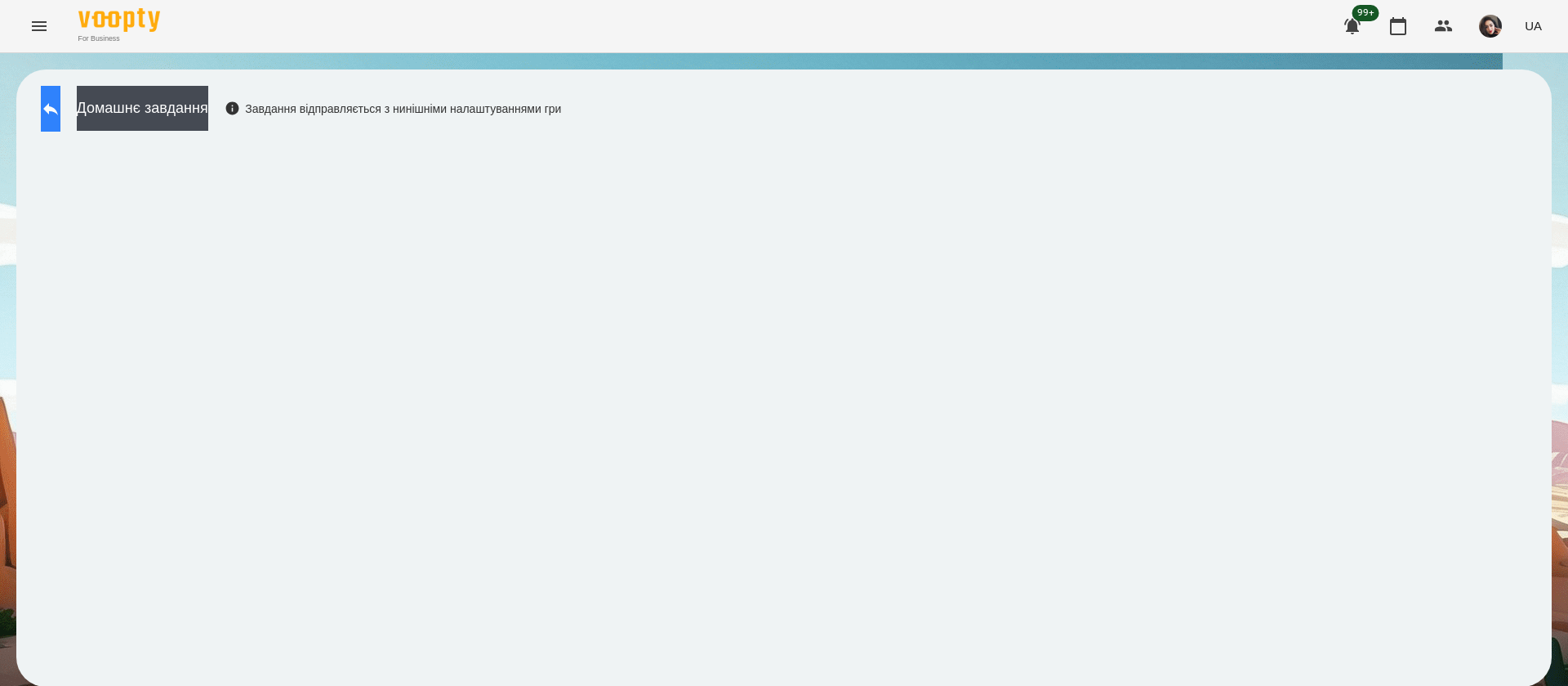
click at [61, 119] on button at bounding box center [50, 109] width 19 height 46
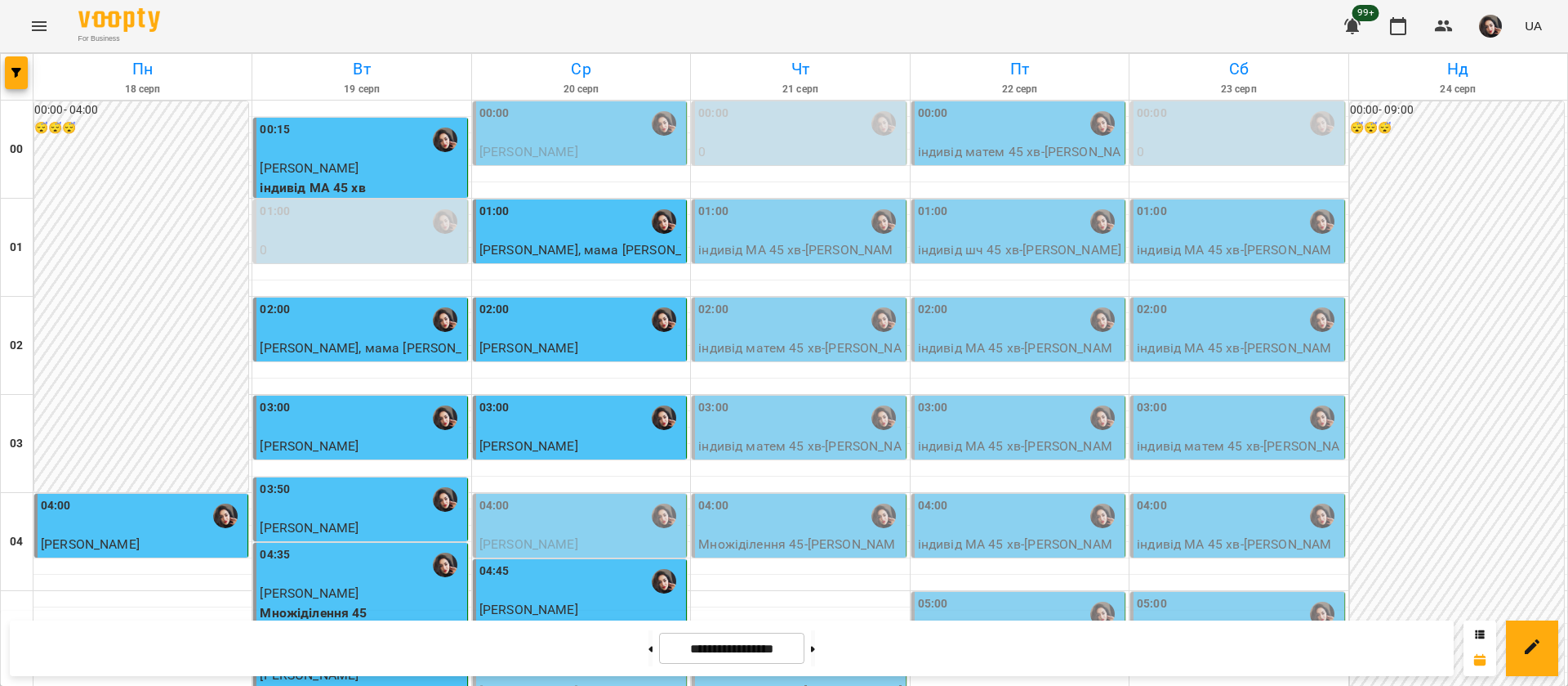
scroll to position [1594, 0]
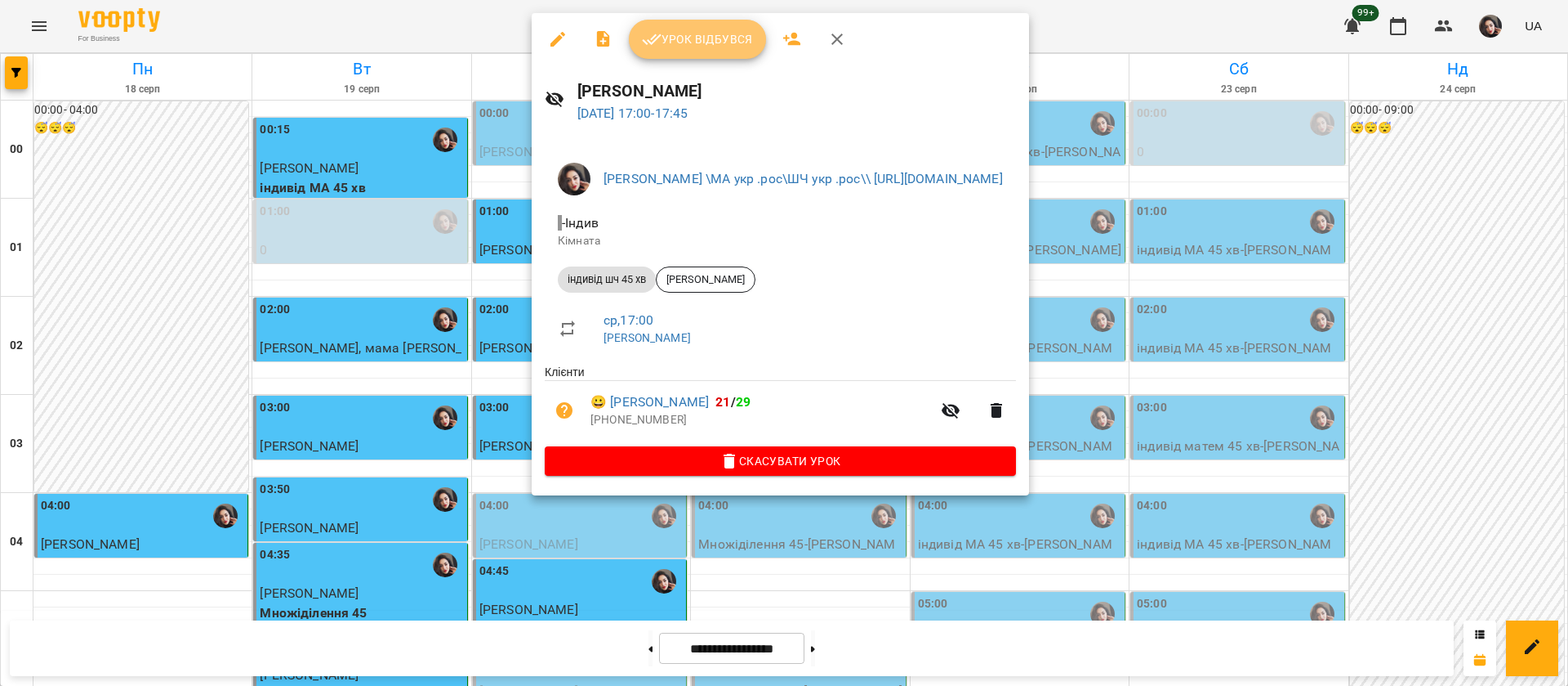
click at [701, 36] on span "Урок відбувся" at bounding box center [698, 39] width 111 height 19
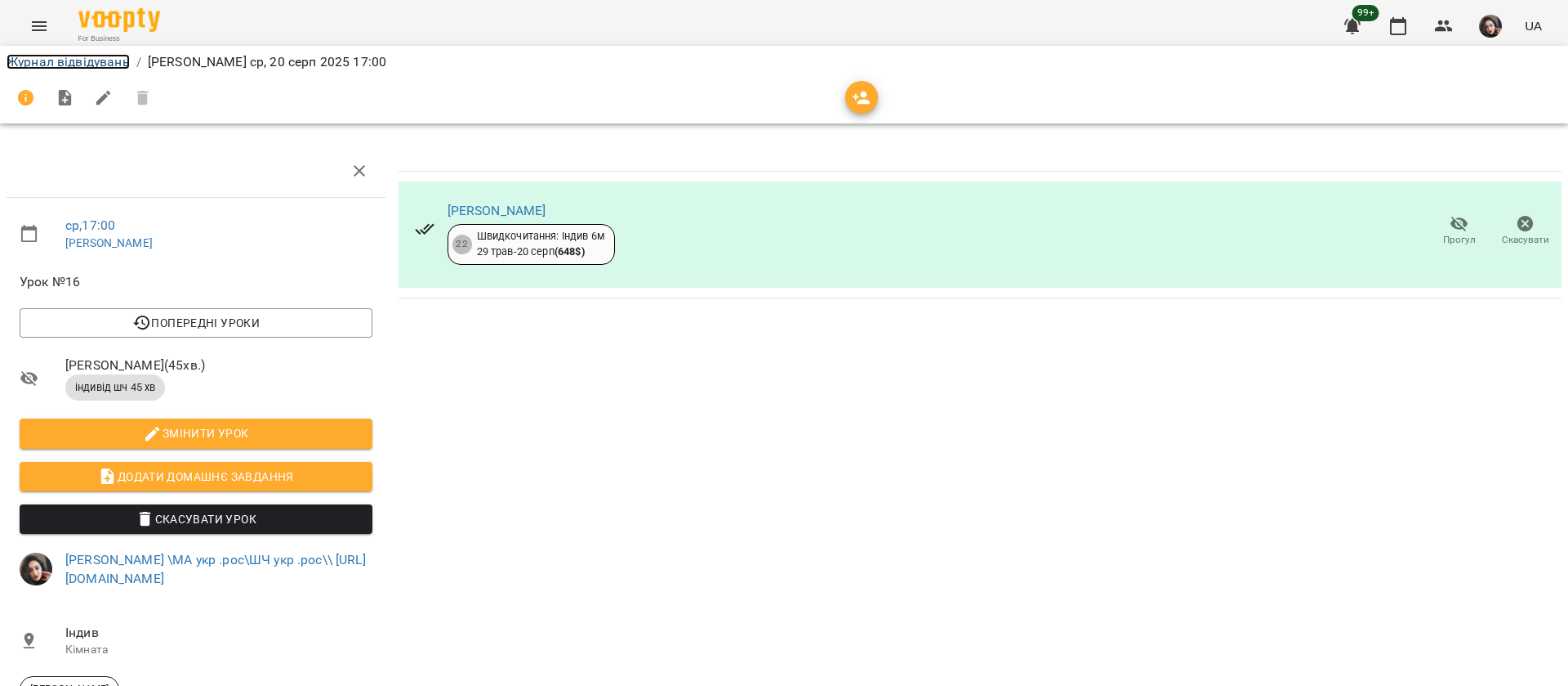
click at [68, 60] on link "Журнал відвідувань" at bounding box center [68, 62] width 123 height 16
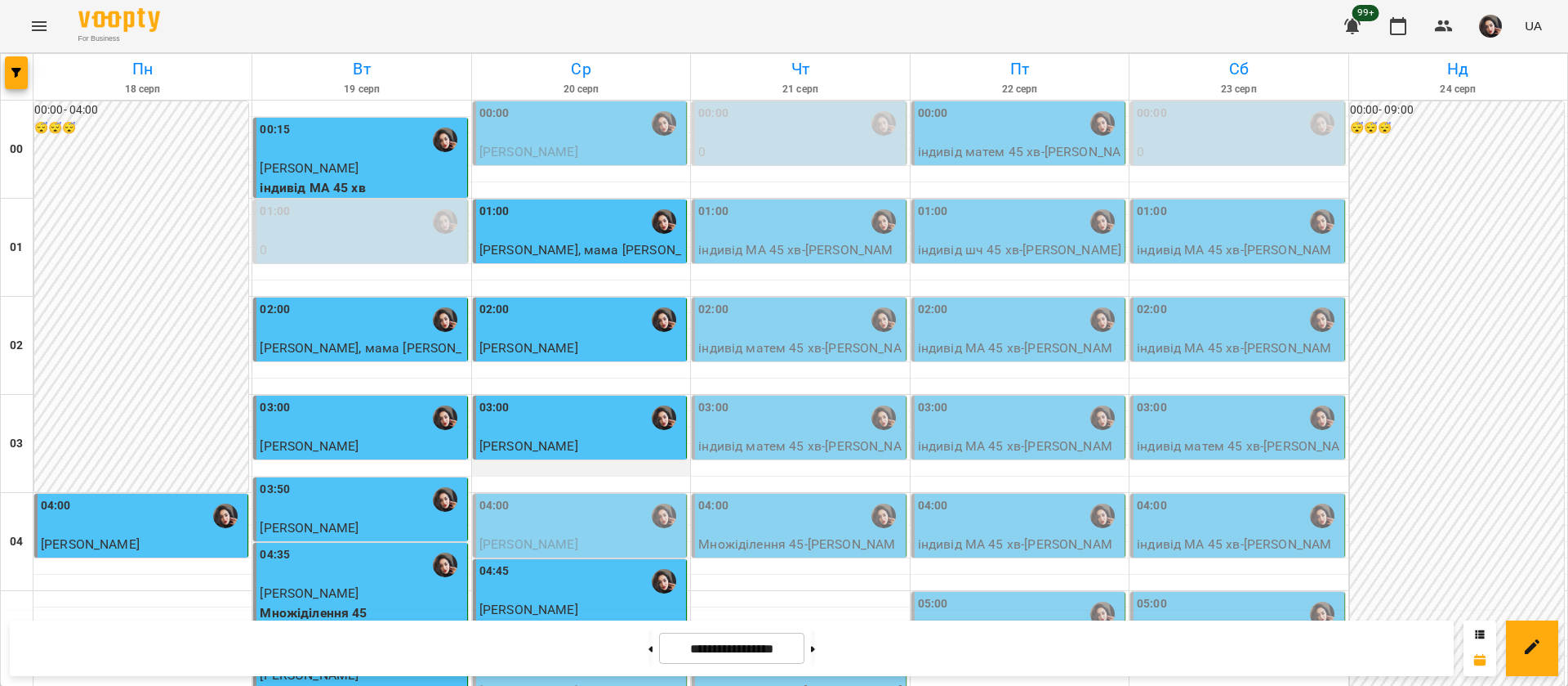
scroll to position [1843, 0]
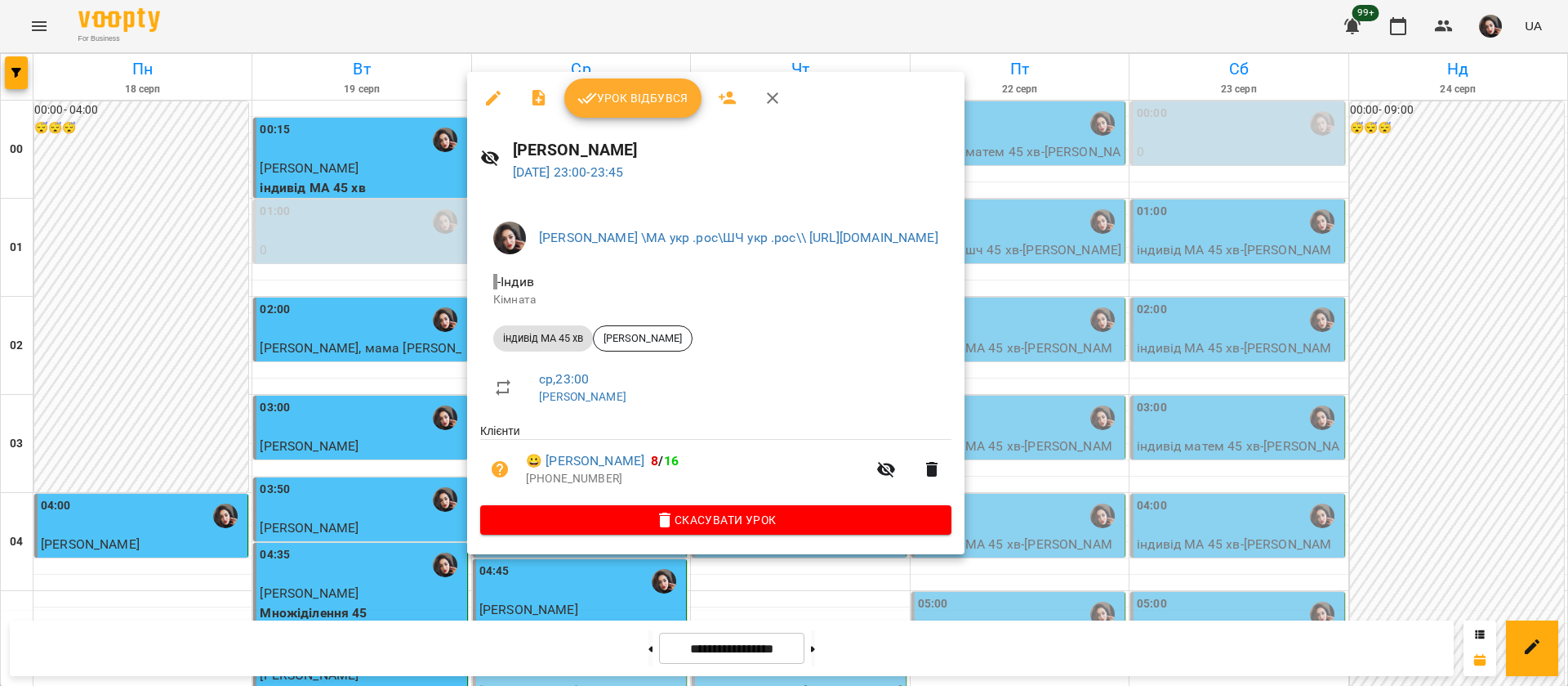
click at [633, 103] on span "Урок відбувся" at bounding box center [633, 98] width 111 height 19
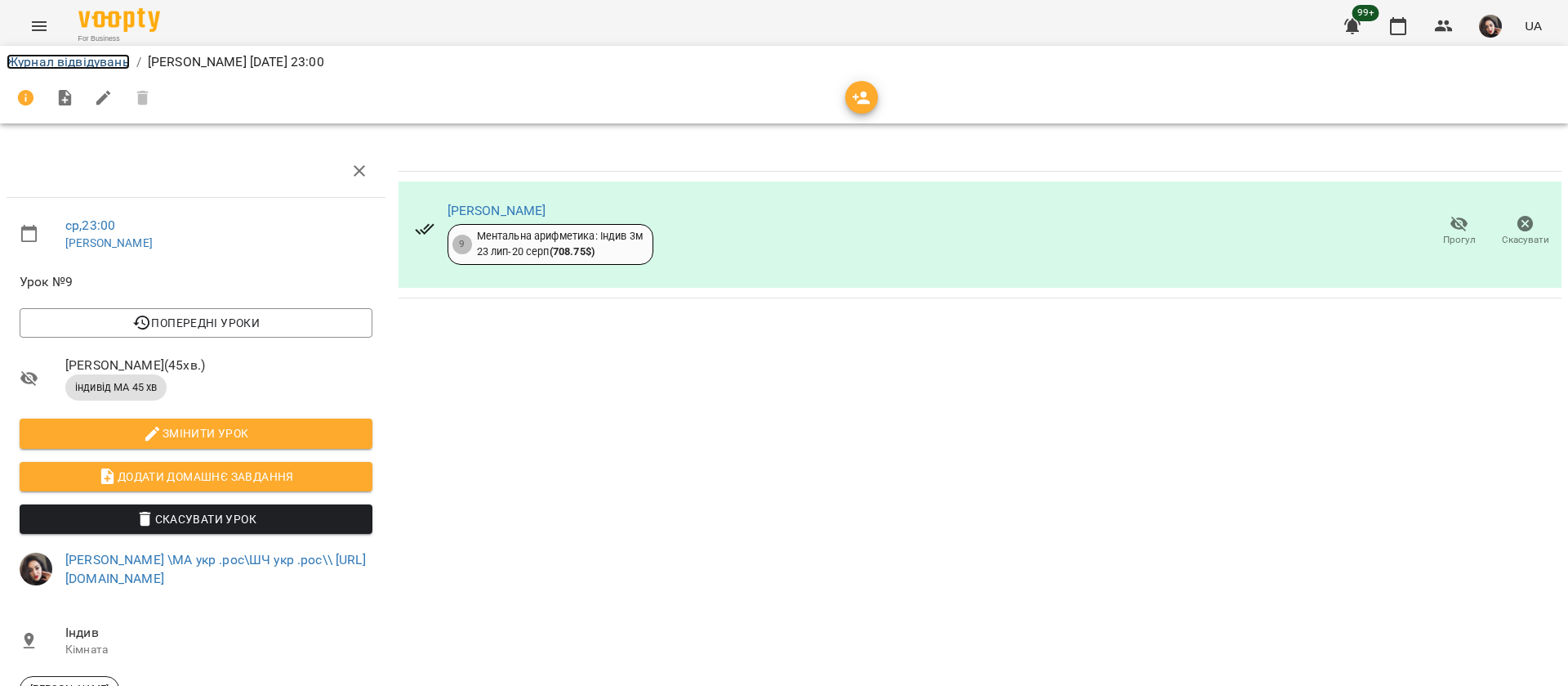
click at [88, 64] on link "Журнал відвідувань" at bounding box center [68, 62] width 123 height 16
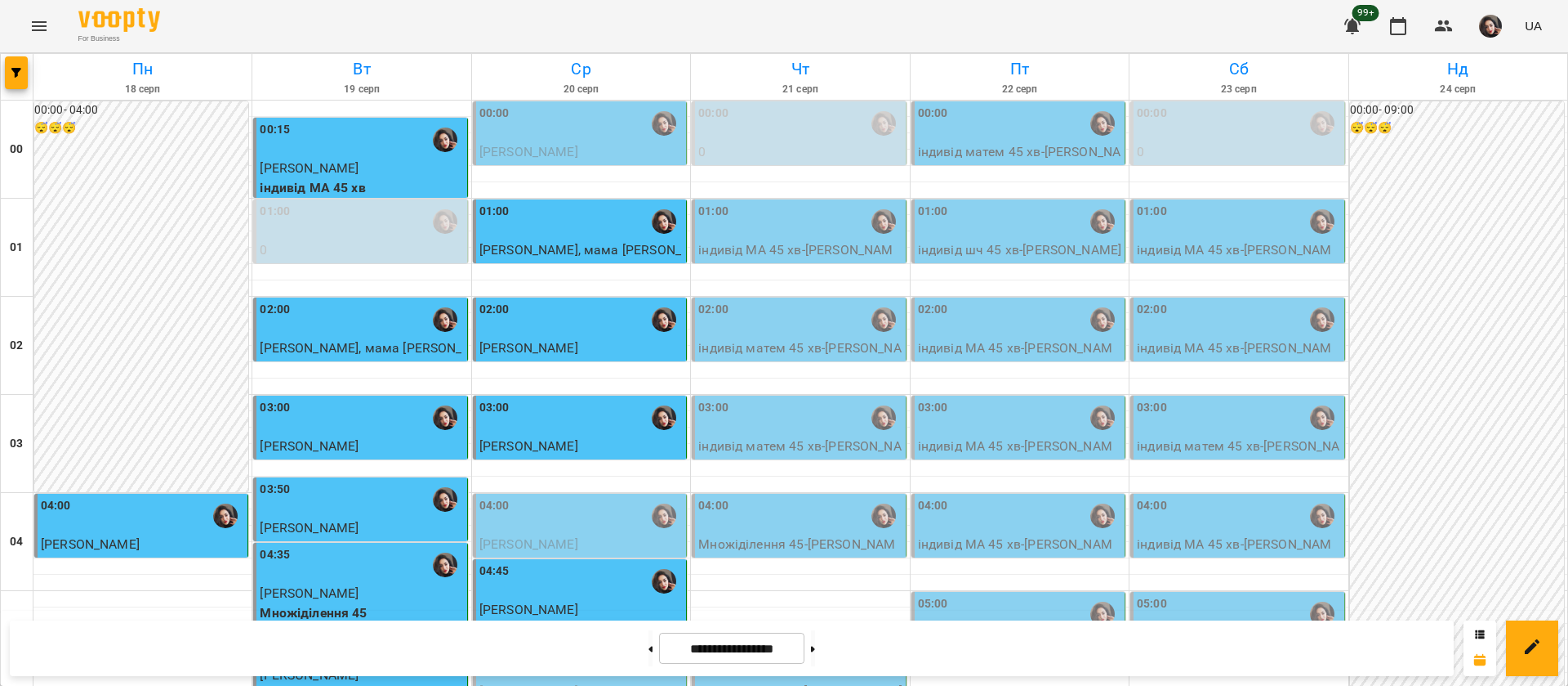
click at [818, 328] on div "02:00" at bounding box center [800, 320] width 203 height 38
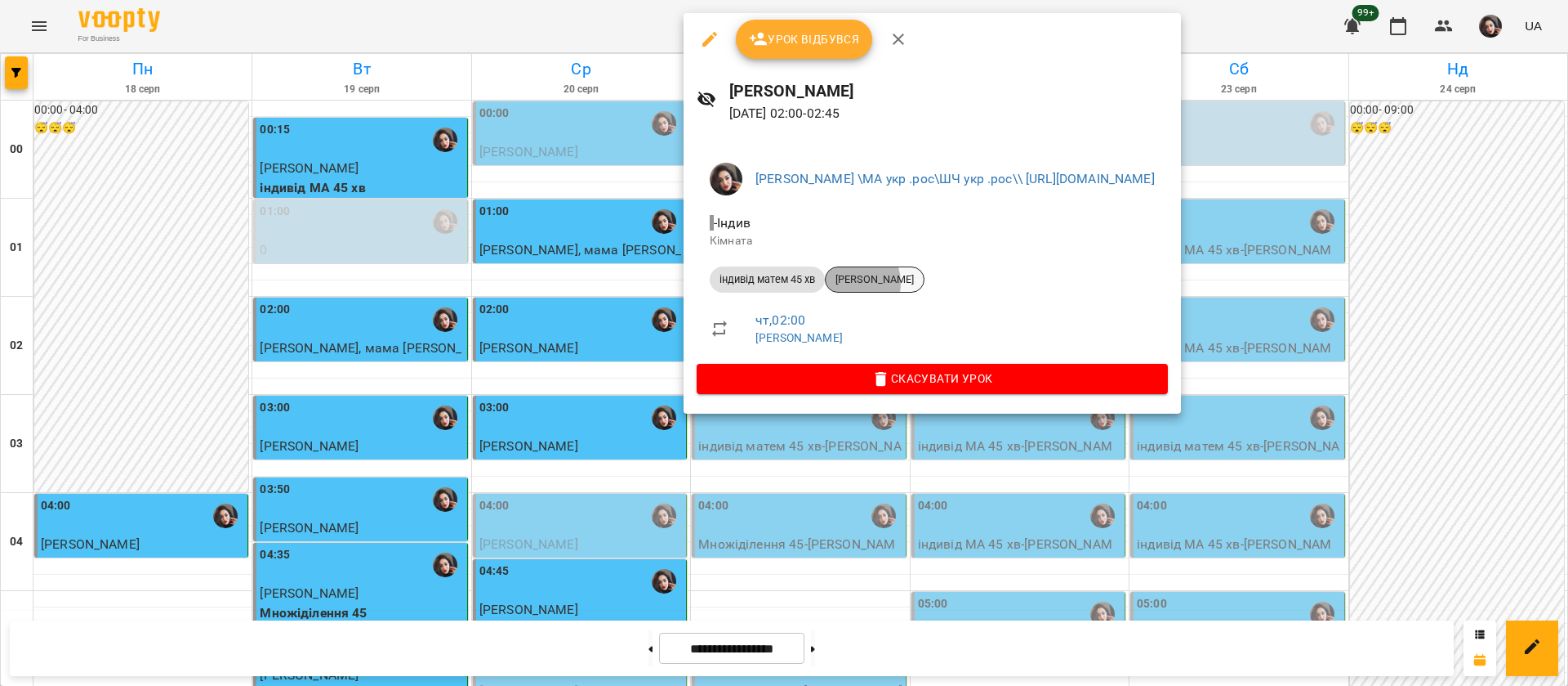
click at [850, 283] on span "[PERSON_NAME]" at bounding box center [874, 280] width 98 height 15
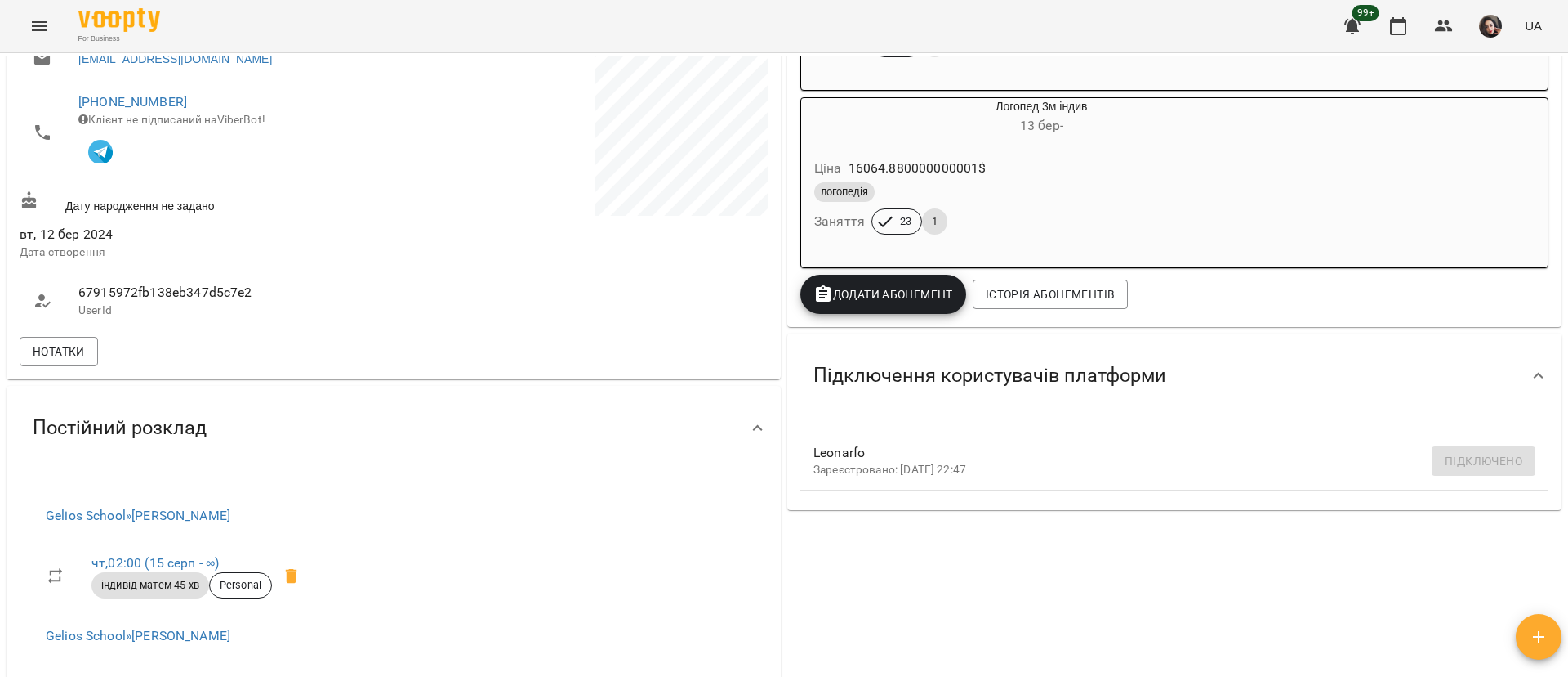
scroll to position [491, 0]
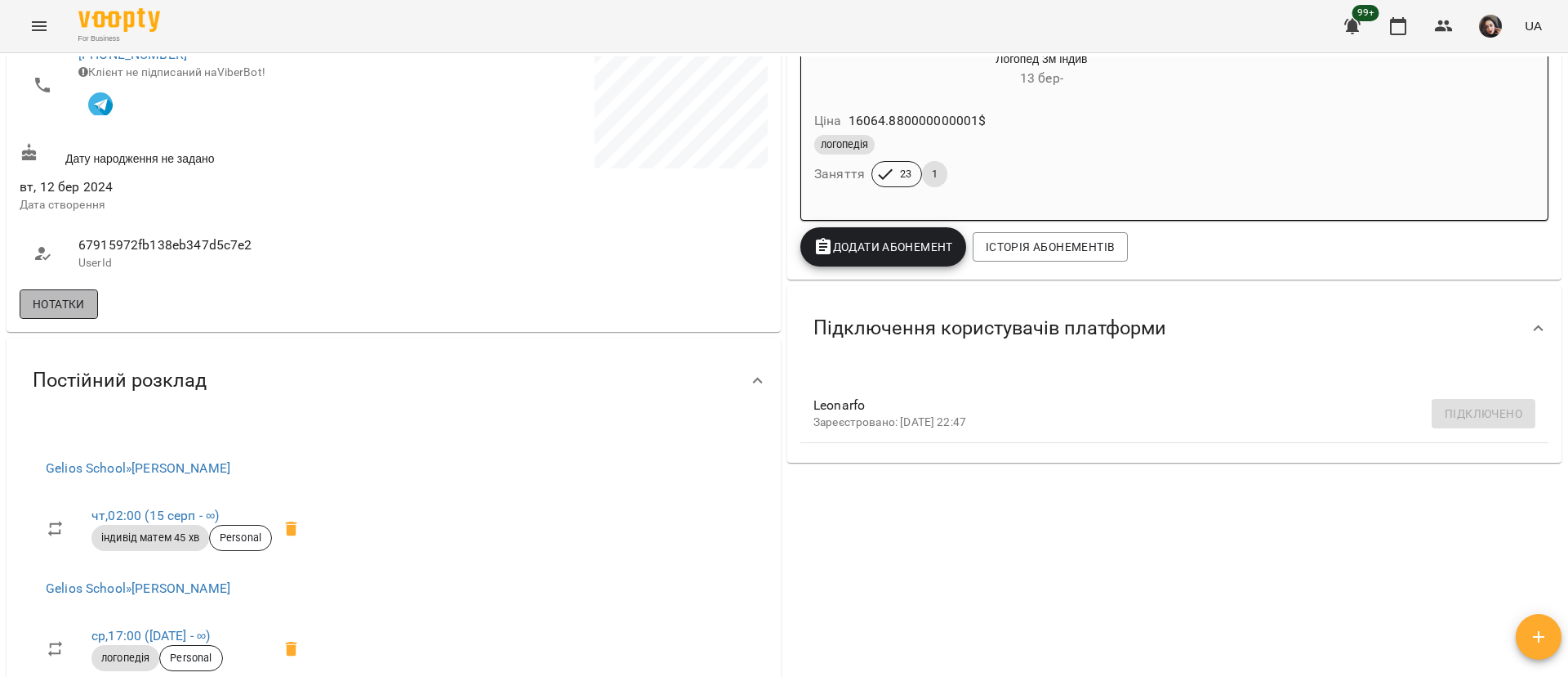
click at [53, 308] on span "Нотатки" at bounding box center [59, 304] width 52 height 19
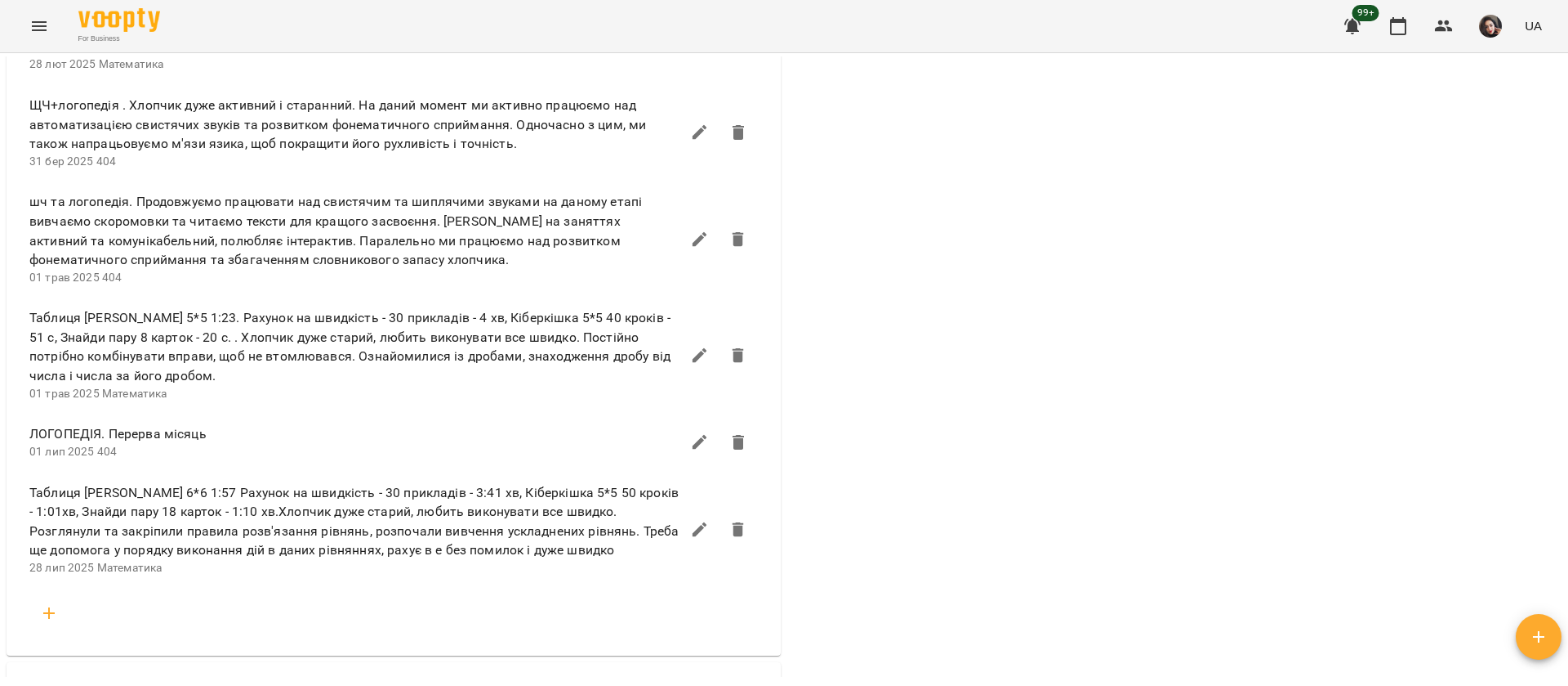
scroll to position [1103, 0]
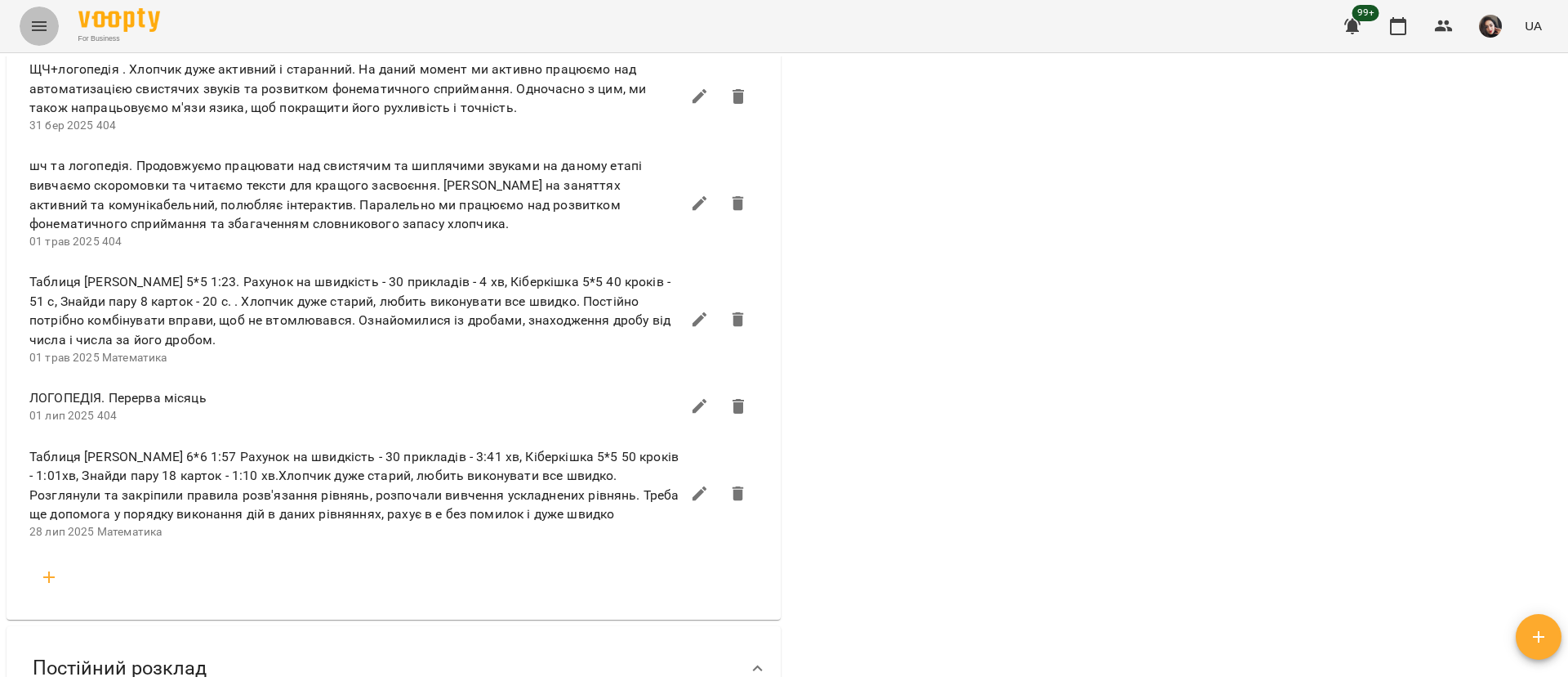
click at [40, 20] on icon "Menu" at bounding box center [39, 26] width 19 height 19
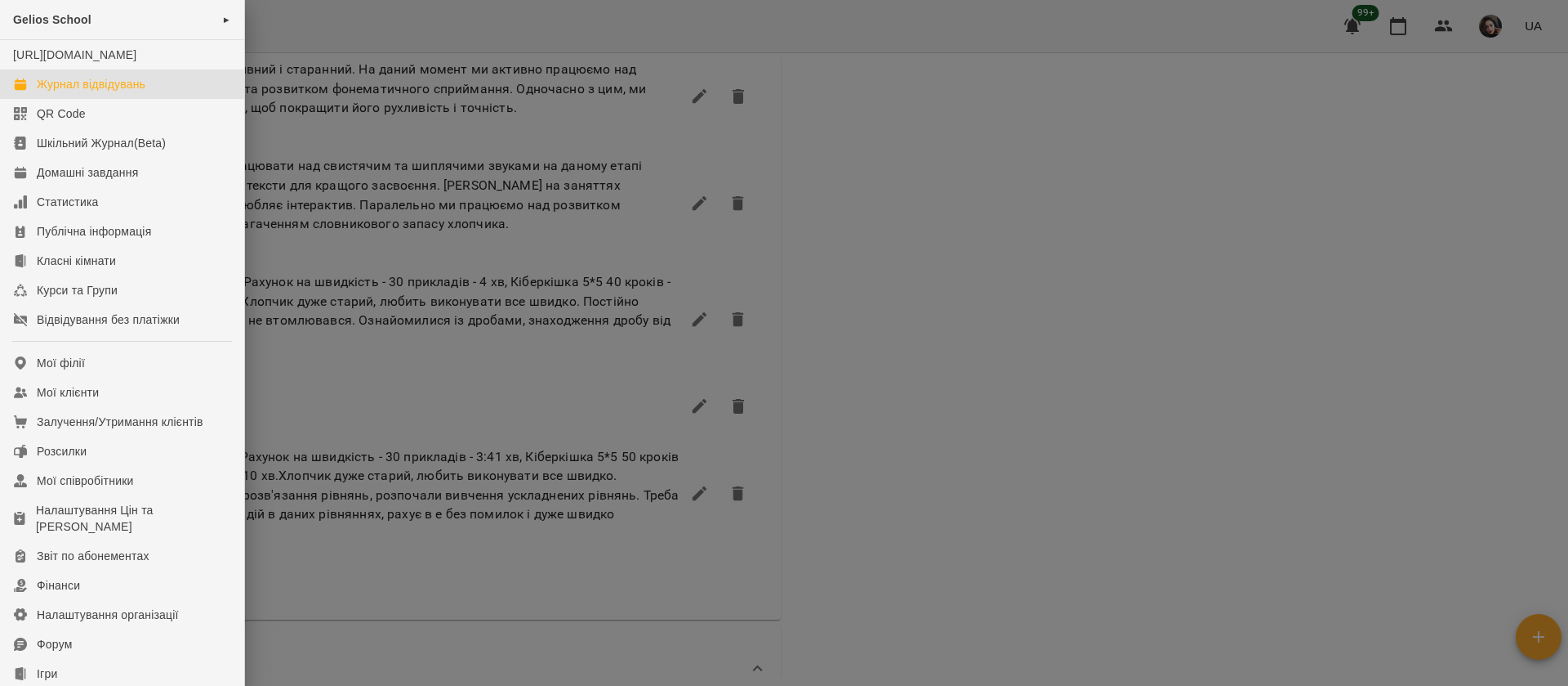
click at [46, 99] on link "Журнал відвідувань" at bounding box center [121, 84] width 244 height 29
